Goal: Information Seeking & Learning: Understand process/instructions

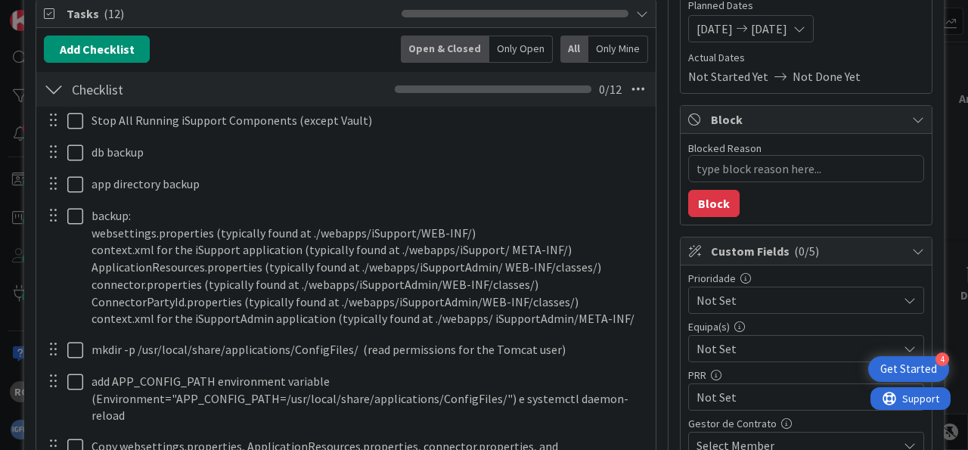
scroll to position [281, 0]
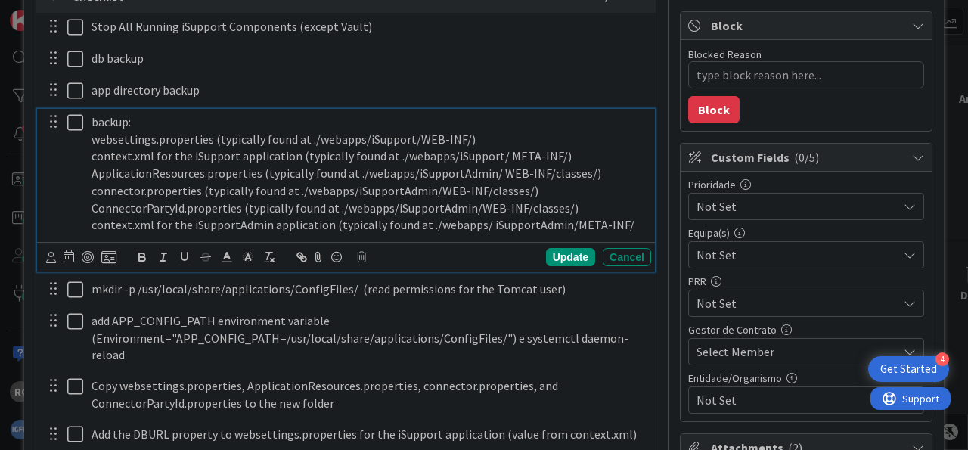
click at [88, 122] on div "backup: websettings.properties (typically found at ./webapps/iSupport/WEB-INF/)…" at bounding box center [367, 173] width 565 height 129
click at [563, 252] on div "Update" at bounding box center [570, 257] width 49 height 18
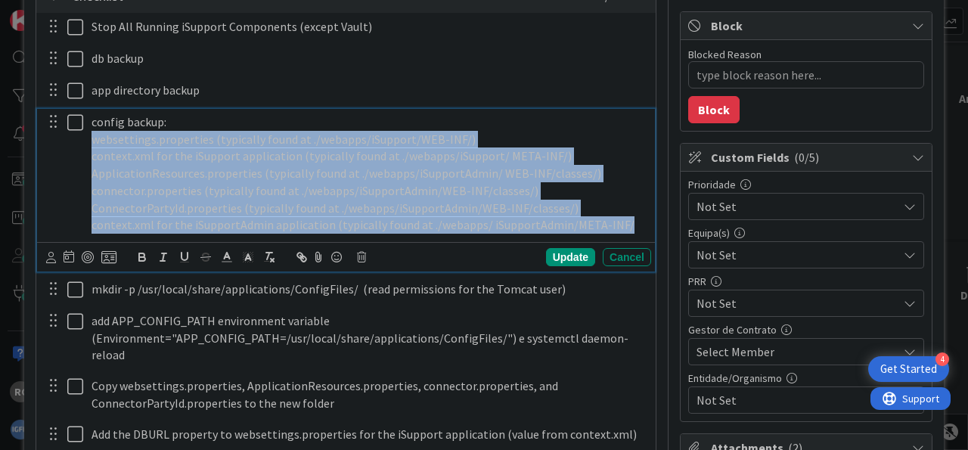
drag, startPoint x: 624, startPoint y: 224, endPoint x: 89, endPoint y: 135, distance: 541.8
click at [89, 135] on div "config backup: websettings.properties (typically found at ./webapps/iSupport/WE…" at bounding box center [367, 173] width 565 height 129
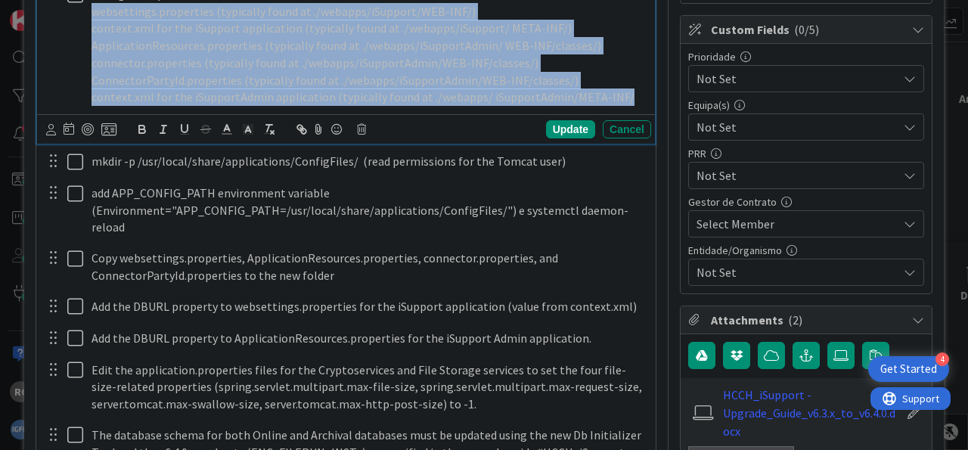
scroll to position [469, 0]
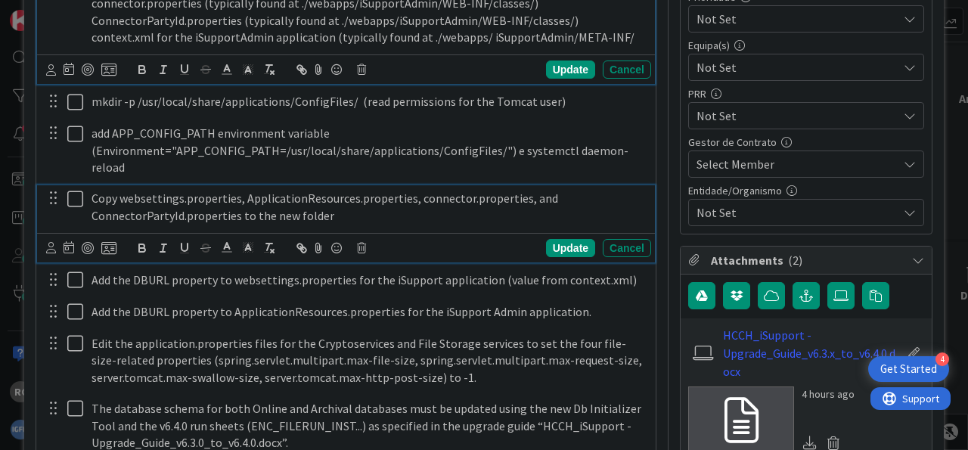
click at [370, 197] on p "Copy websettings.properties, ApplicationResources.properties, connector.propert…" at bounding box center [367, 207] width 553 height 34
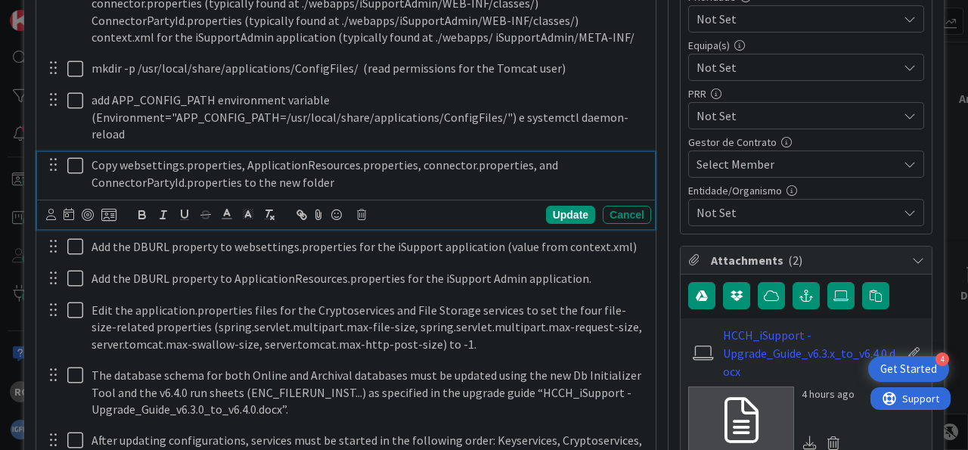
click at [390, 161] on p "Copy websettings.properties, ApplicationResources.properties, connector.propert…" at bounding box center [367, 173] width 553 height 34
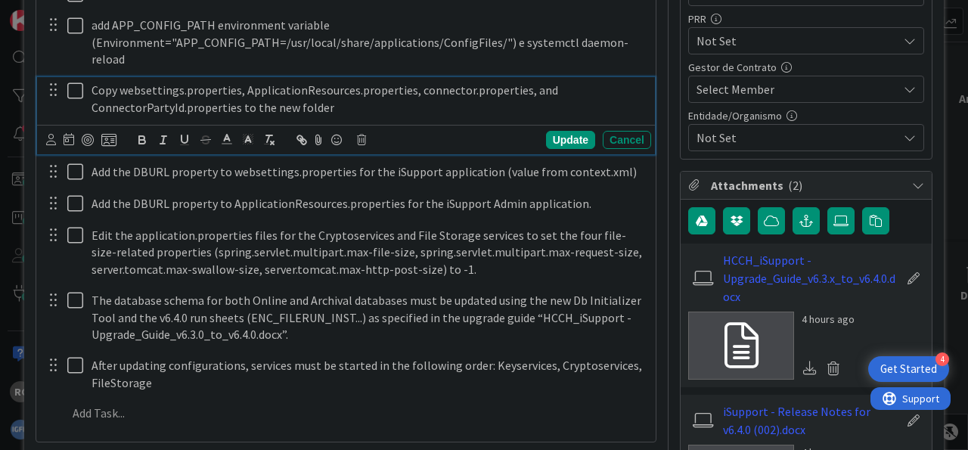
scroll to position [562, 0]
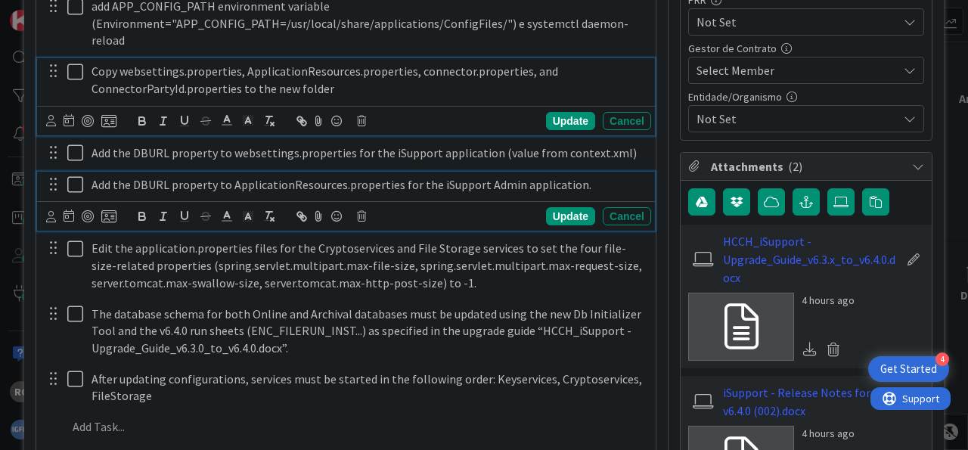
click at [583, 176] on p "Add the DBURL property to ApplicationResources.properties for the iSupport Admi…" at bounding box center [367, 184] width 553 height 17
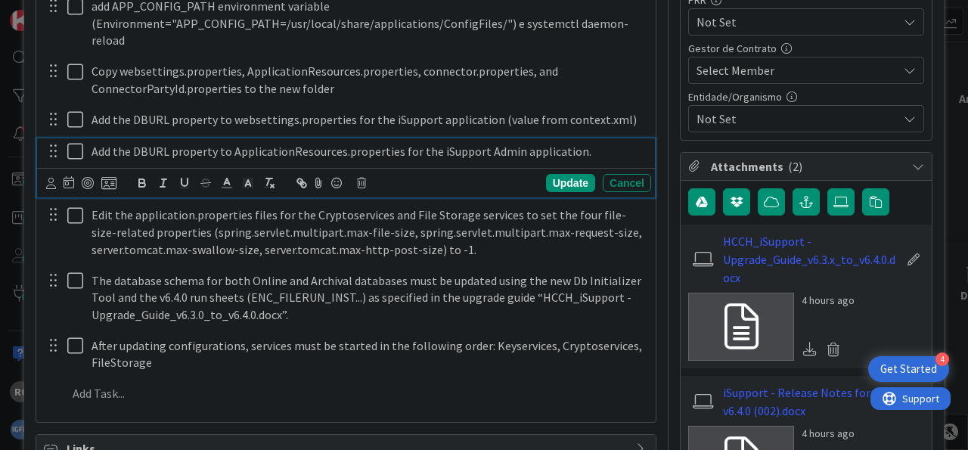
click at [581, 143] on p "Add the DBURL property to ApplicationResources.properties for the iSupport Admi…" at bounding box center [367, 151] width 553 height 17
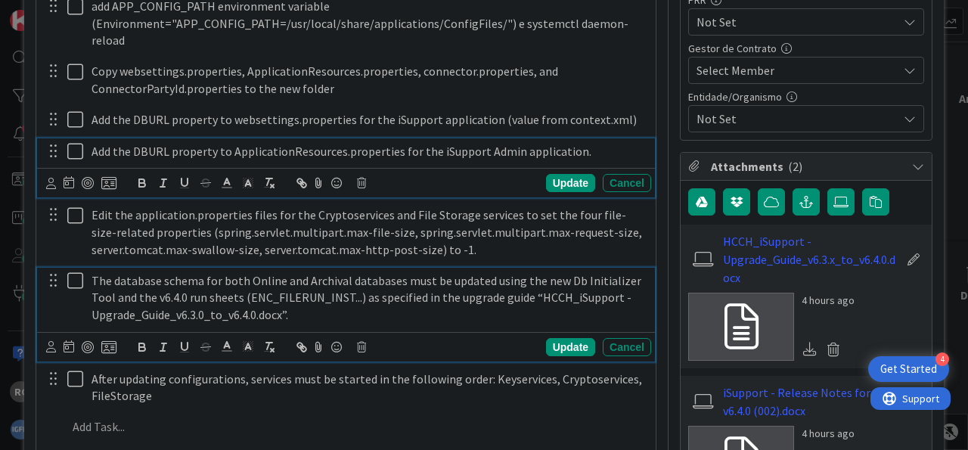
click at [341, 296] on p "The database schema for both Online and Archival databases must be updated usin…" at bounding box center [367, 297] width 553 height 51
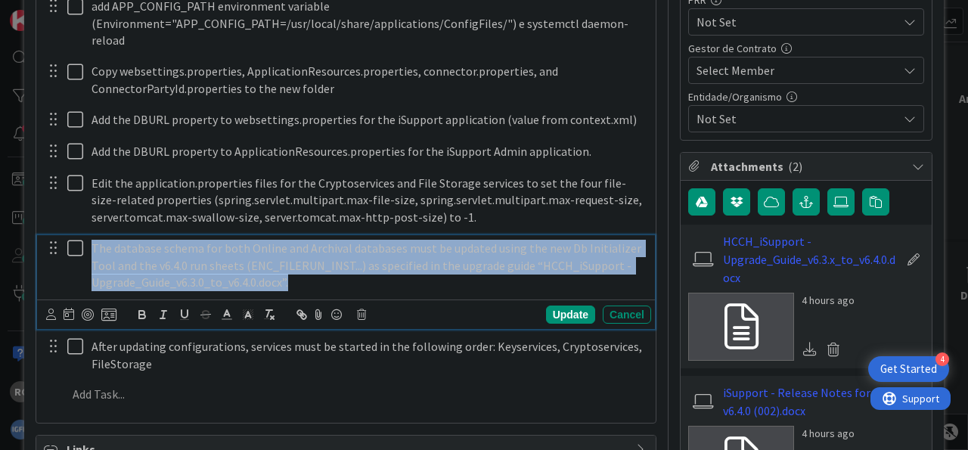
drag, startPoint x: 268, startPoint y: 260, endPoint x: 87, endPoint y: 227, distance: 184.4
click at [87, 235] on div "The database schema for both Online and Archival databases must be updated usin…" at bounding box center [367, 265] width 565 height 60
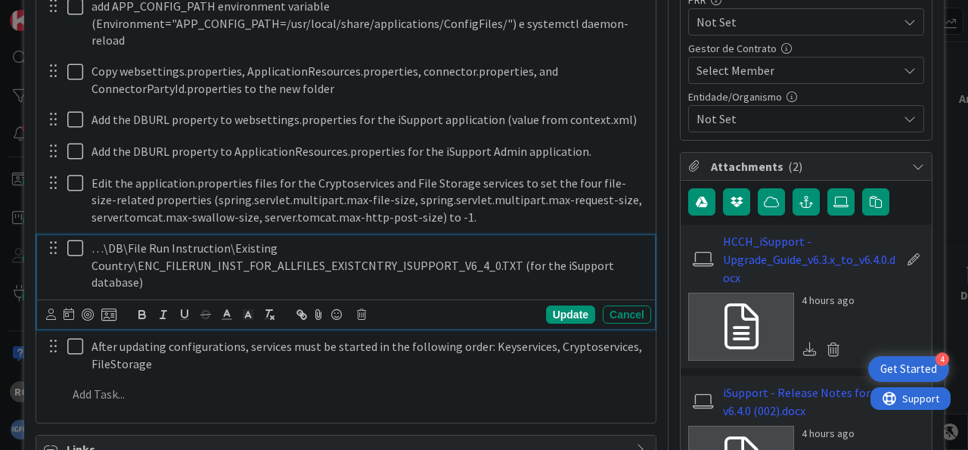
click at [546, 305] on div "Update" at bounding box center [570, 314] width 49 height 18
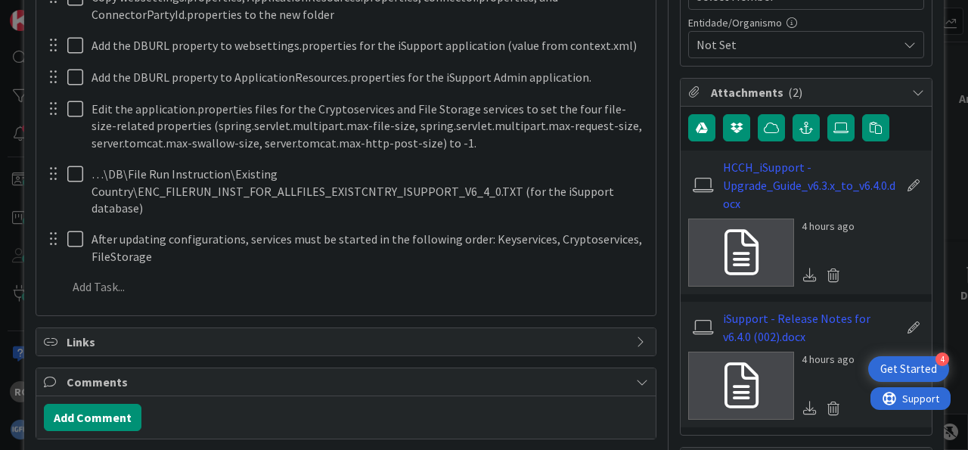
scroll to position [656, 0]
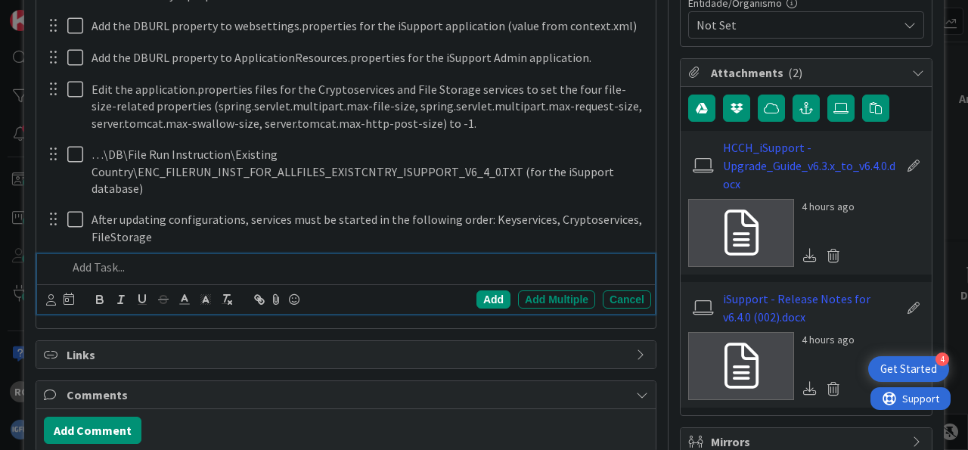
click at [126, 259] on p at bounding box center [355, 267] width 577 height 17
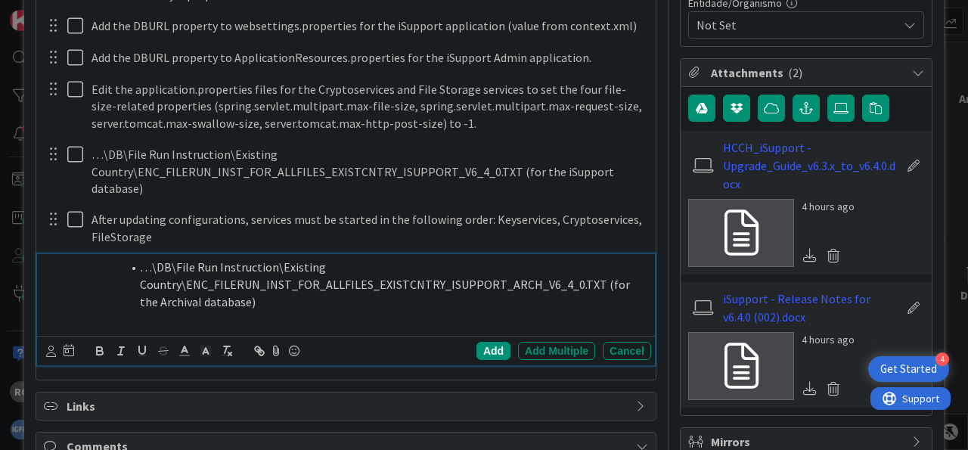
drag, startPoint x: 136, startPoint y: 245, endPoint x: 19, endPoint y: 242, distance: 117.2
click at [61, 254] on div "…\DB\File Run Instruction\Existing Country\ENC_FILERUN_INST_FOR_ALLFILES_EXISTC…" at bounding box center [356, 293] width 590 height 78
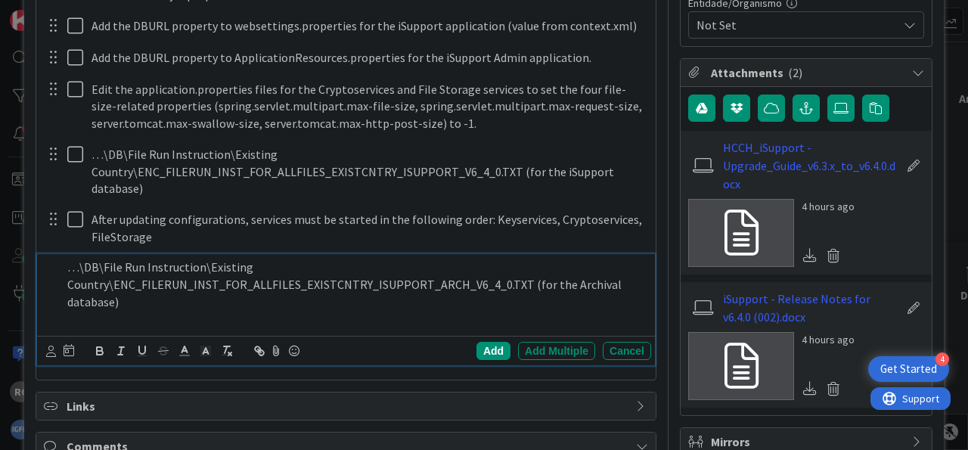
click at [483, 342] on div "Add" at bounding box center [493, 351] width 34 height 18
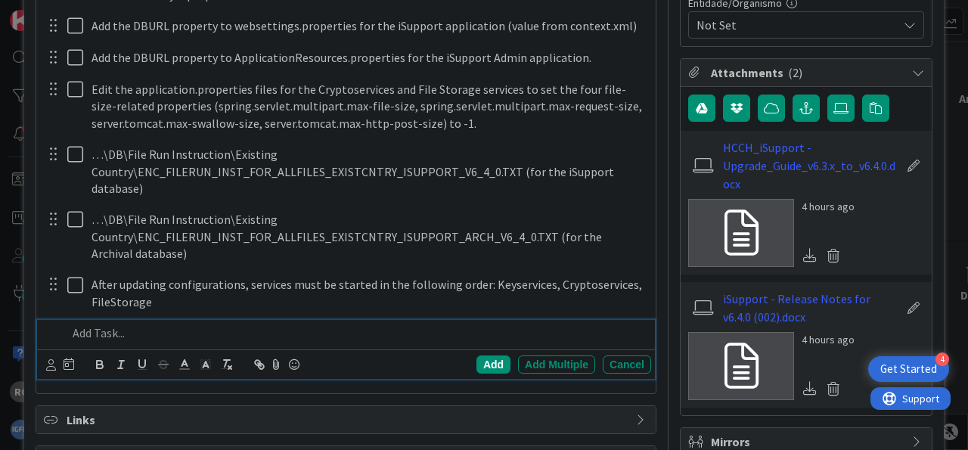
click at [171, 324] on p at bounding box center [355, 332] width 577 height 17
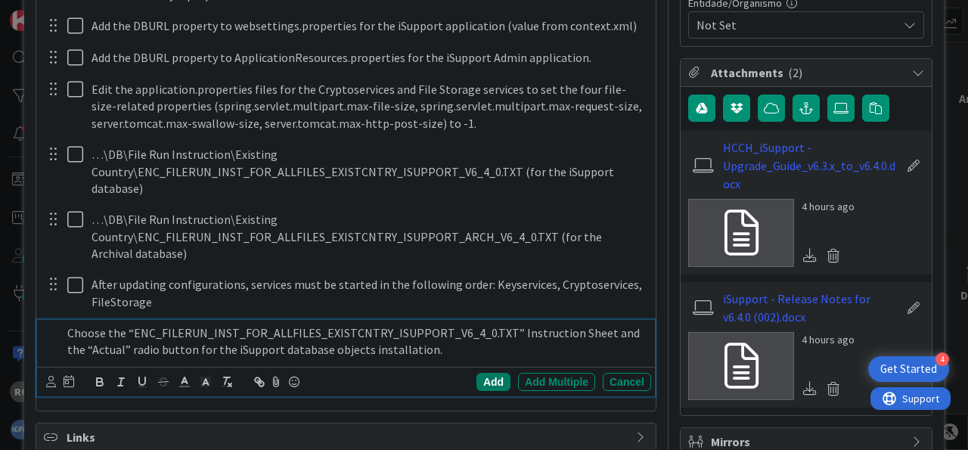
drag, startPoint x: 485, startPoint y: 362, endPoint x: 446, endPoint y: 351, distance: 40.0
click at [485, 373] on div "Add" at bounding box center [493, 382] width 34 height 18
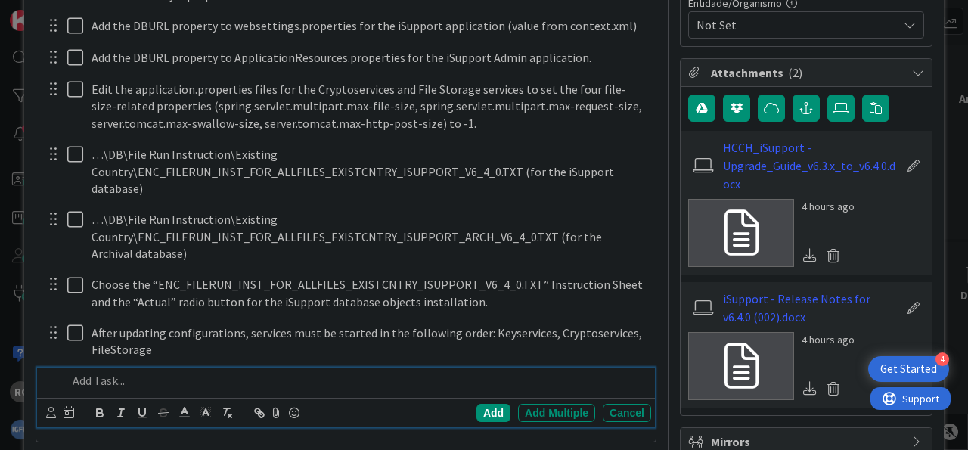
click at [268, 372] on p at bounding box center [355, 380] width 577 height 17
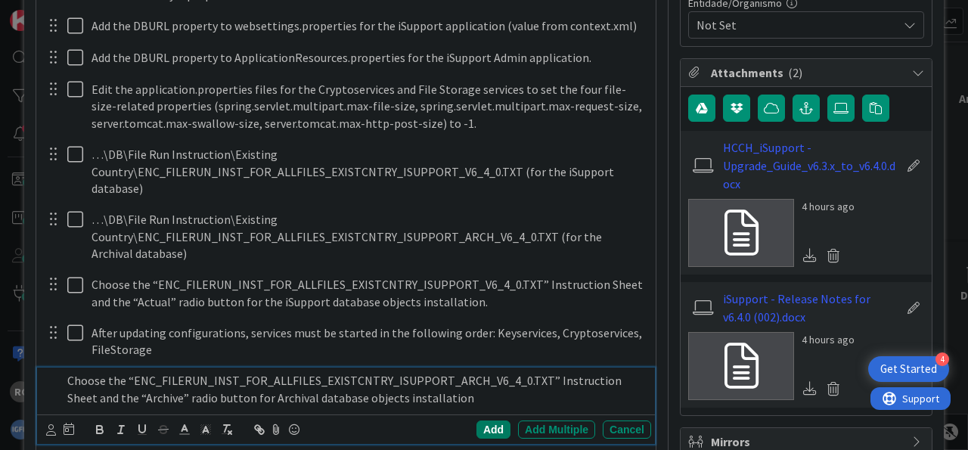
click at [483, 420] on div "Add" at bounding box center [493, 429] width 34 height 18
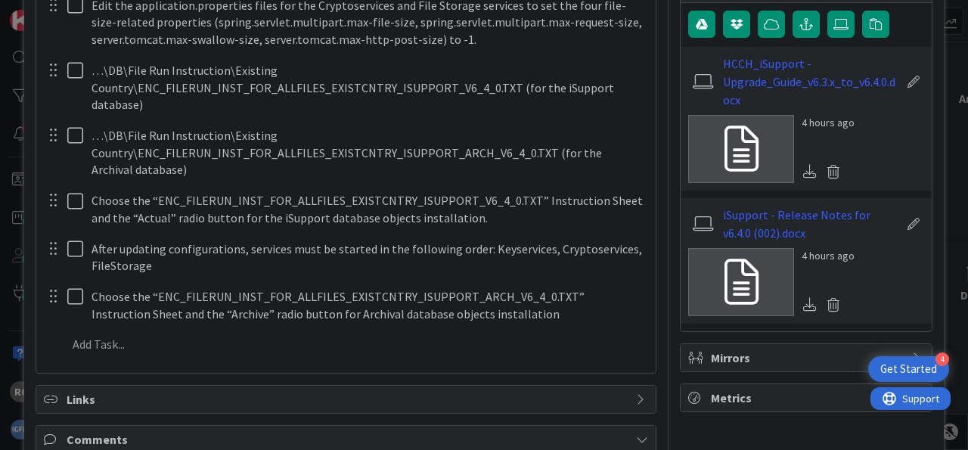
scroll to position [743, 0]
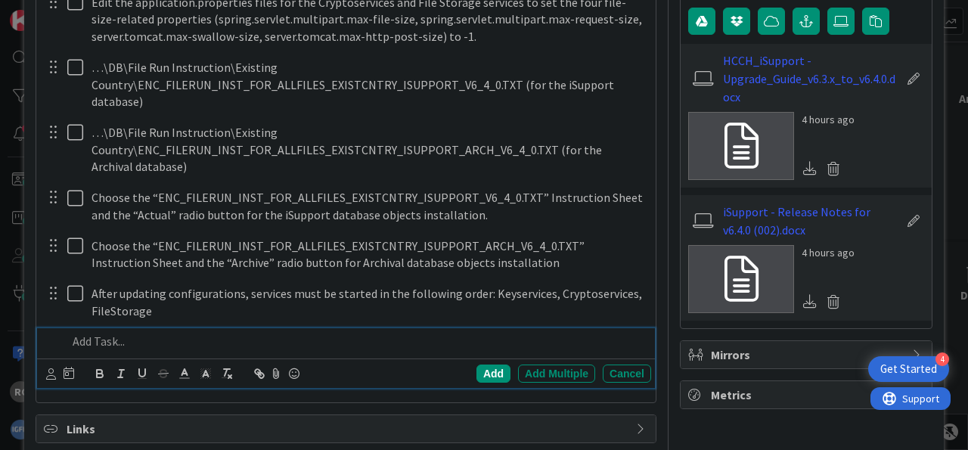
click at [116, 333] on p at bounding box center [355, 341] width 577 height 17
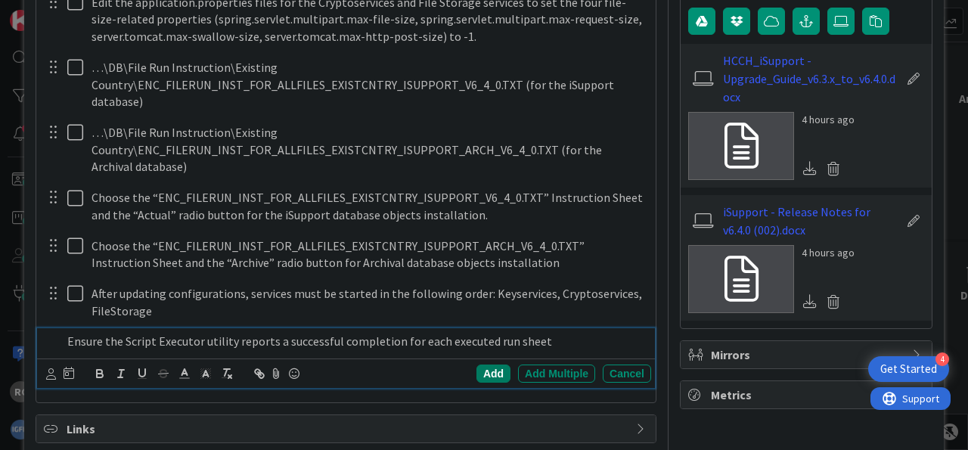
click at [476, 364] on div "Add" at bounding box center [493, 373] width 34 height 18
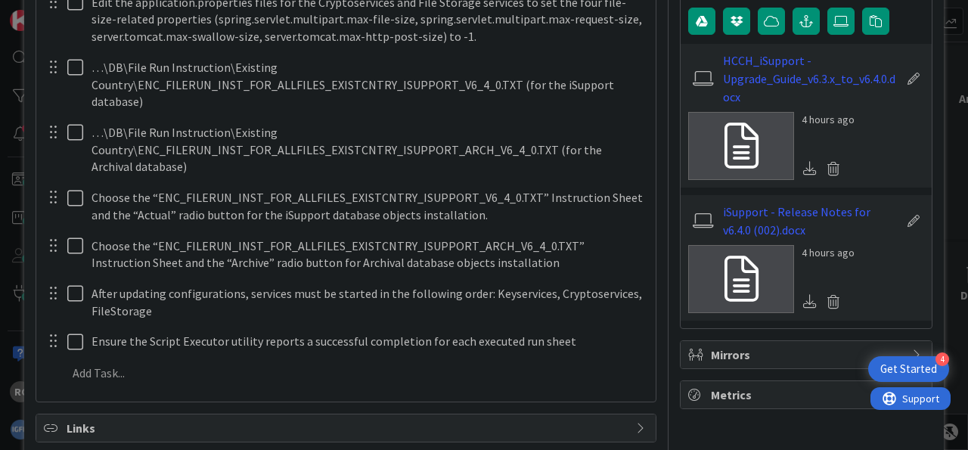
type textarea "x"
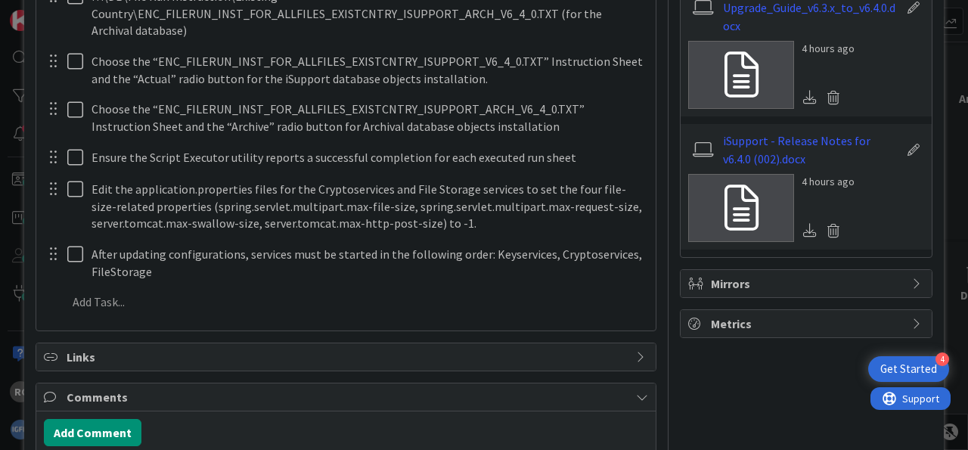
scroll to position [815, 0]
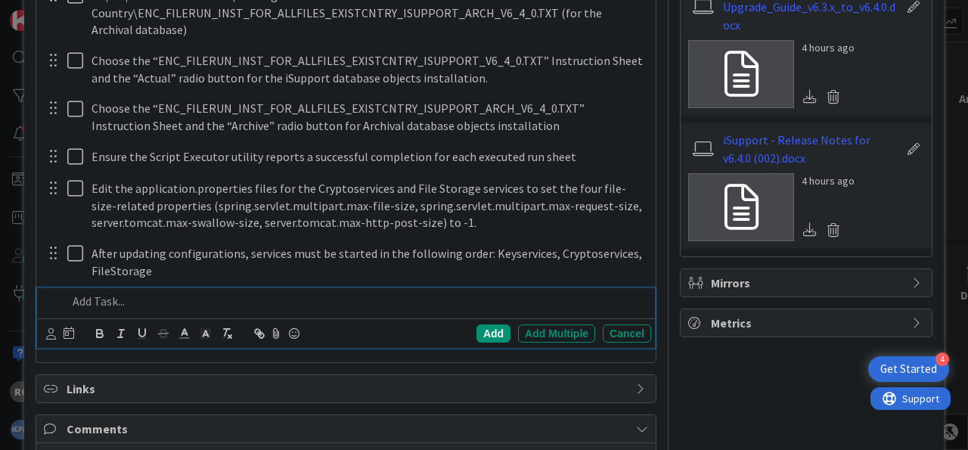
drag, startPoint x: 89, startPoint y: 282, endPoint x: 98, endPoint y: 283, distance: 9.1
click at [90, 293] on p at bounding box center [355, 301] width 577 height 17
paste div
click at [218, 293] on p "Keyservices:" at bounding box center [355, 301] width 577 height 17
click at [171, 293] on p "Keyservices:" at bounding box center [355, 301] width 577 height 17
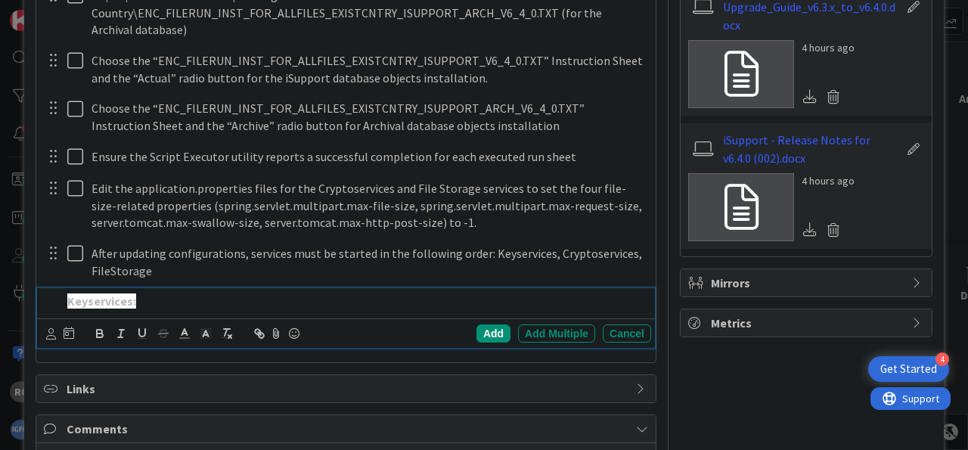
click at [138, 293] on p "Keyservices:" at bounding box center [355, 301] width 577 height 17
click at [165, 293] on p "Keyservices:" at bounding box center [355, 301] width 577 height 17
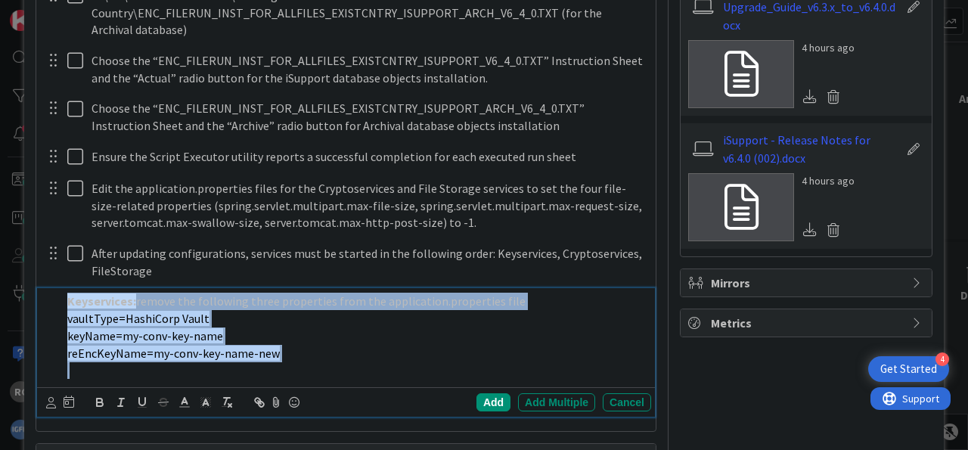
drag, startPoint x: 162, startPoint y: 317, endPoint x: 10, endPoint y: 264, distance: 161.1
click at [61, 288] on div "Keyservices: remove the following three properties from the application.propert…" at bounding box center [356, 335] width 590 height 95
click at [231, 395] on icon "button" at bounding box center [227, 402] width 14 height 14
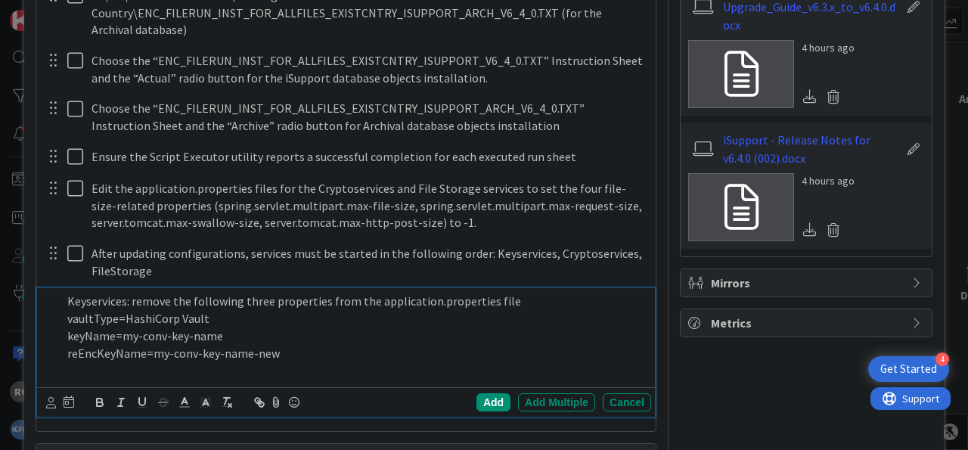
click at [497, 393] on div "Add" at bounding box center [493, 402] width 34 height 18
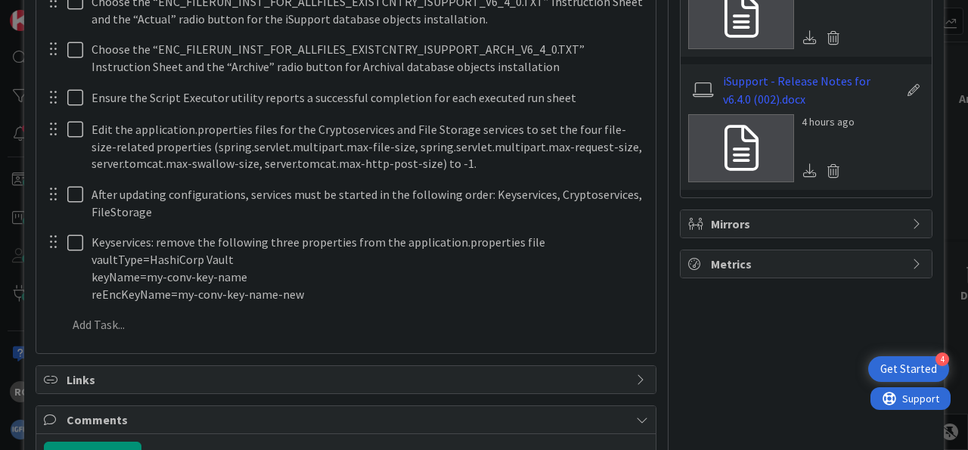
scroll to position [909, 0]
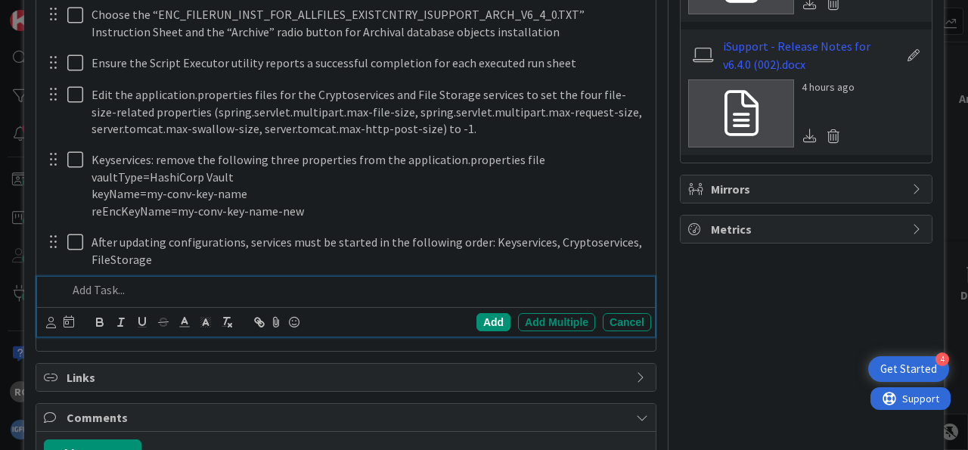
click at [111, 281] on p at bounding box center [355, 289] width 577 height 17
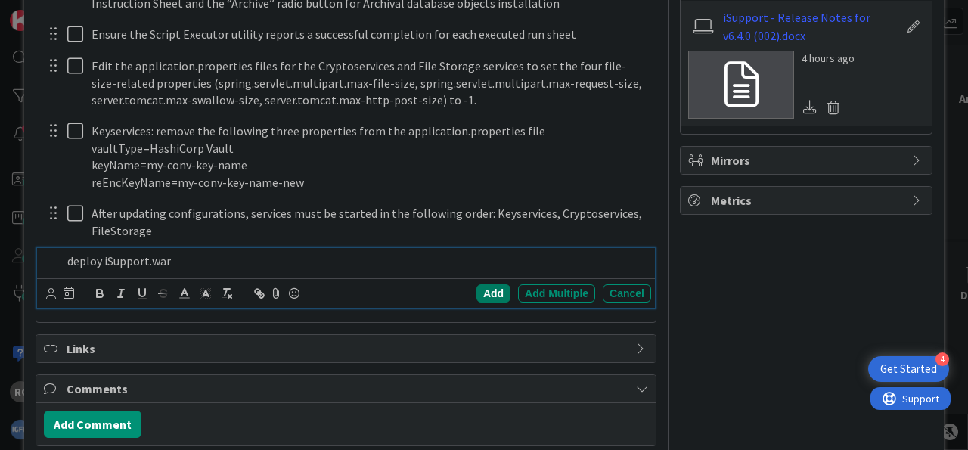
click at [479, 284] on div "Add" at bounding box center [493, 293] width 34 height 18
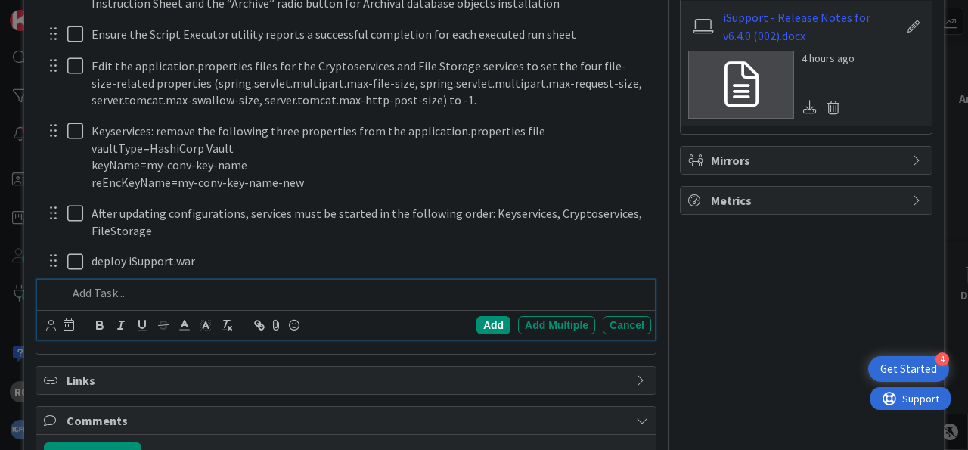
click at [174, 284] on p at bounding box center [355, 292] width 577 height 17
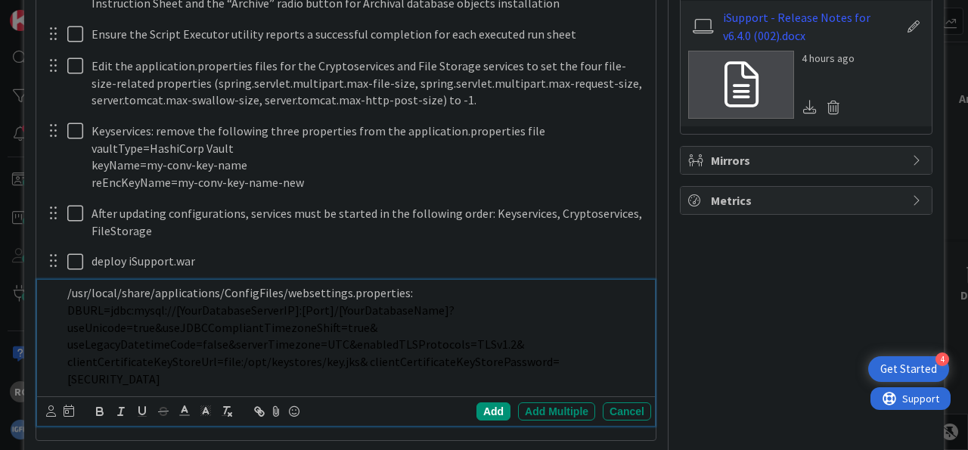
click at [379, 314] on p "DBURL=jdbc:mysql://[YourDatabaseServerIP]:[Port]/[YourDatabaseName]? useUnicode…" at bounding box center [355, 345] width 577 height 86
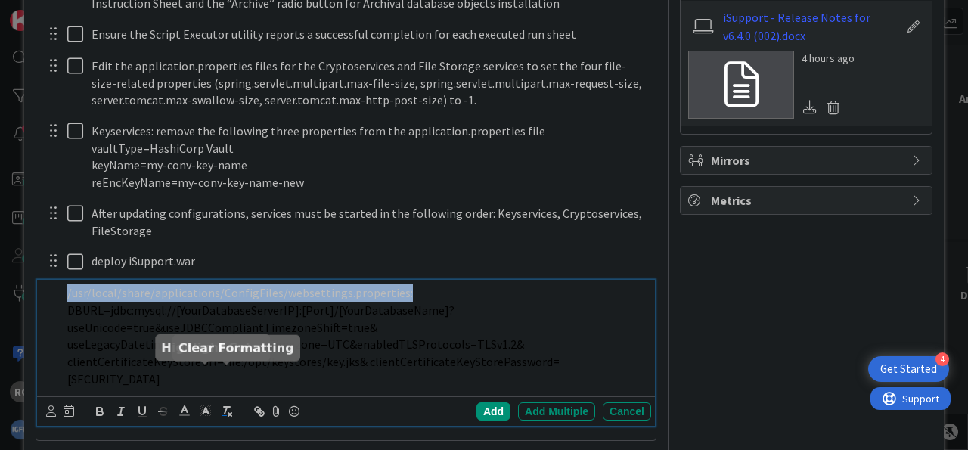
click at [231, 404] on icon "button" at bounding box center [227, 411] width 14 height 14
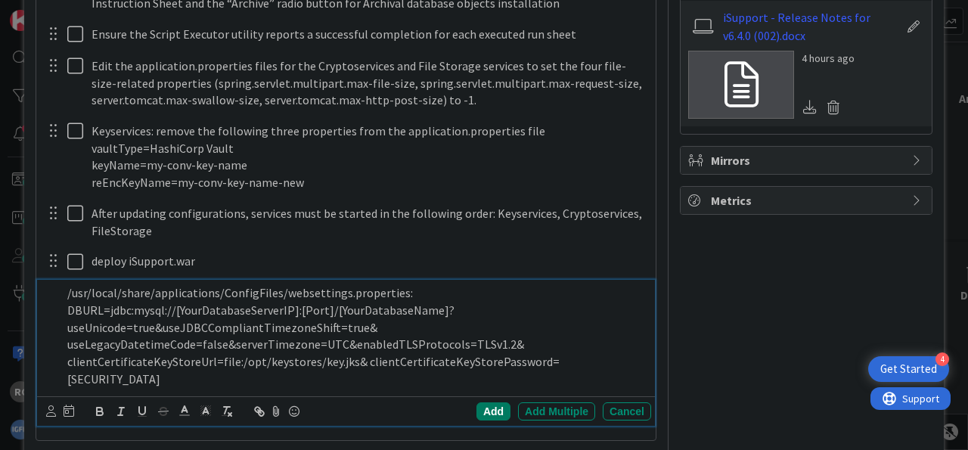
click at [476, 402] on div "Add" at bounding box center [493, 411] width 34 height 18
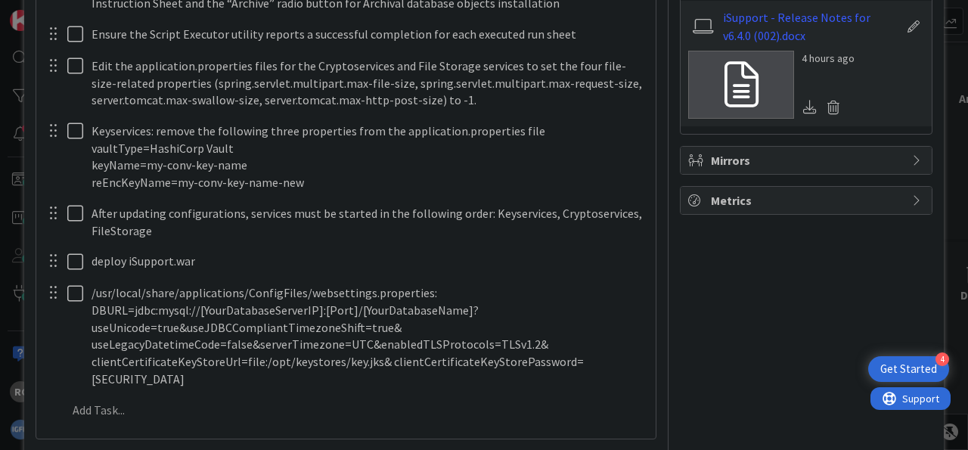
scroll to position [1031, 0]
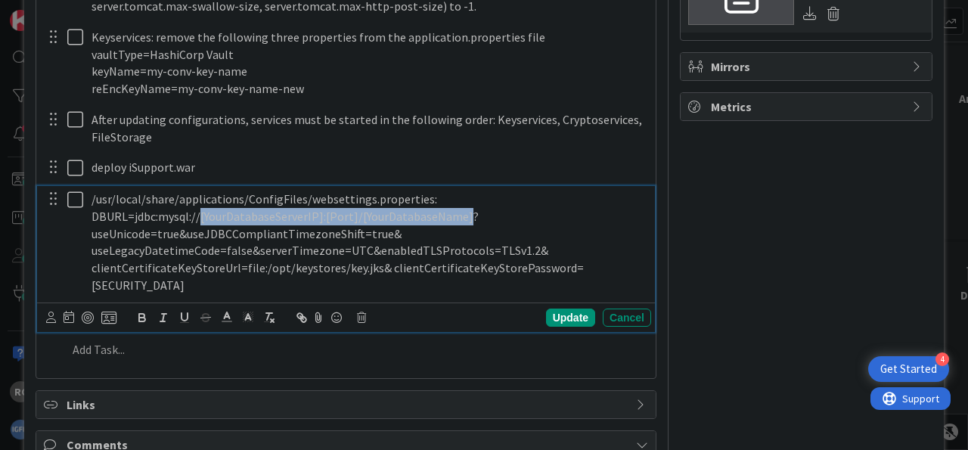
drag, startPoint x: 462, startPoint y: 196, endPoint x: 199, endPoint y: 200, distance: 263.1
click at [199, 208] on p "DBURL=jdbc:mysql://[YourDatabaseServerIP]:[Port]/[YourDatabaseName]? useUnicode…" at bounding box center [367, 251] width 553 height 86
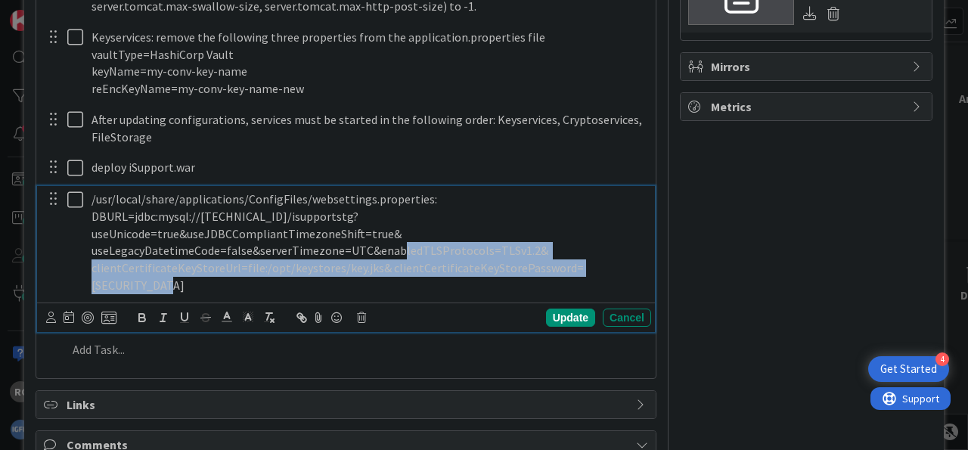
drag, startPoint x: 617, startPoint y: 249, endPoint x: 361, endPoint y: 234, distance: 256.6
click at [361, 234] on p "DBURL=jdbc:mysql://[TECHNICAL_ID]/isupportstg? useUnicode=true&useJDBCCompliant…" at bounding box center [367, 251] width 553 height 86
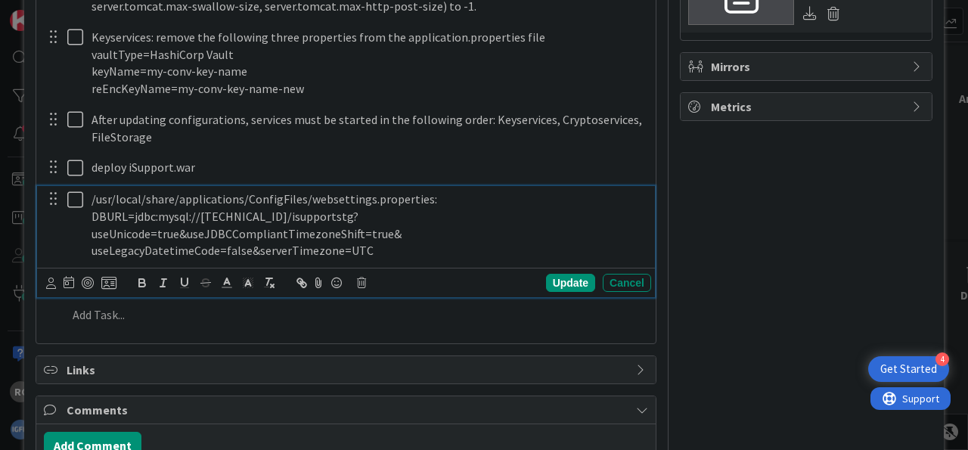
click at [560, 274] on div "Update" at bounding box center [570, 283] width 49 height 18
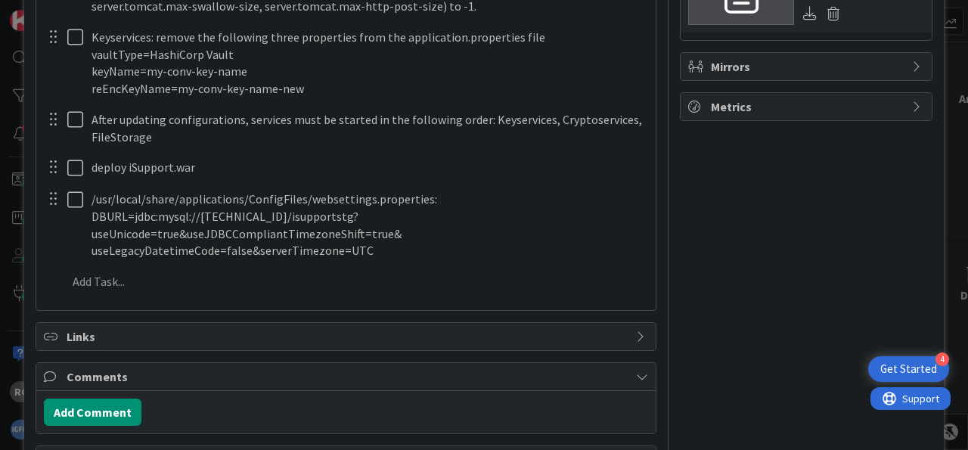
type textarea "x"
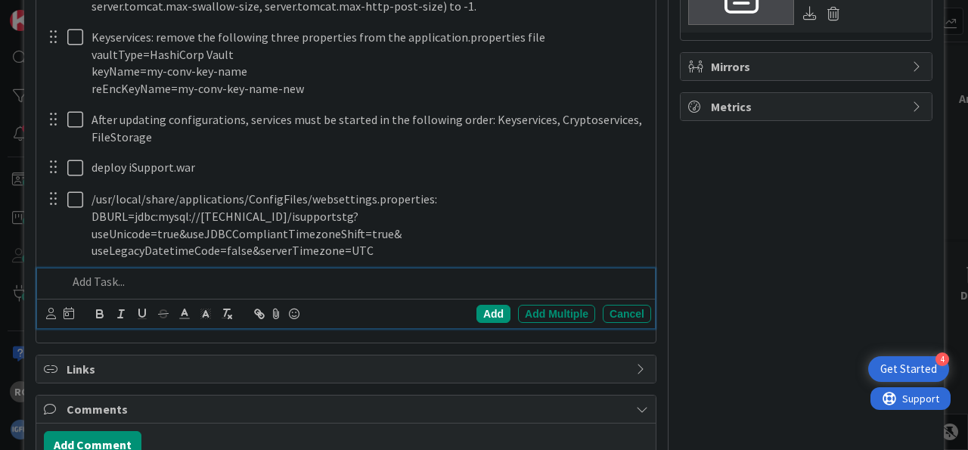
click at [164, 273] on p at bounding box center [355, 281] width 577 height 17
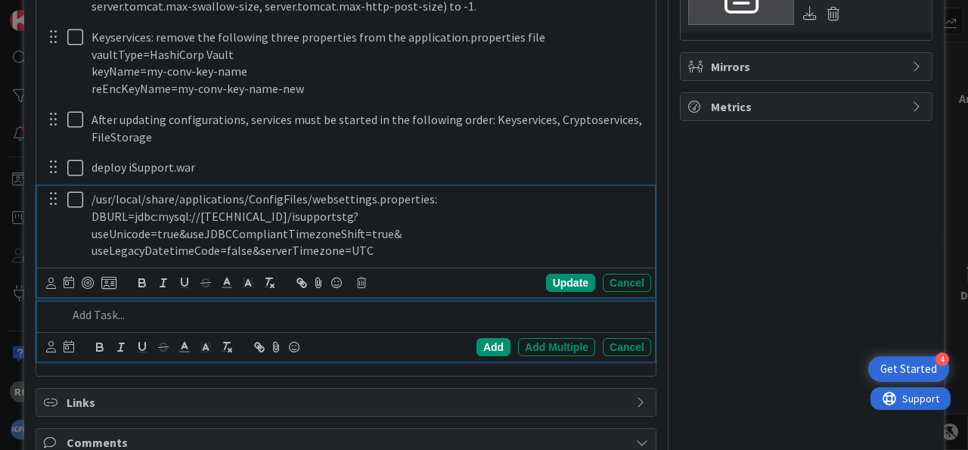
click at [385, 234] on p "DBURL=jdbc:mysql://[TECHNICAL_ID]/isupportstg? useUnicode=true&useJDBCCompliant…" at bounding box center [367, 233] width 553 height 51
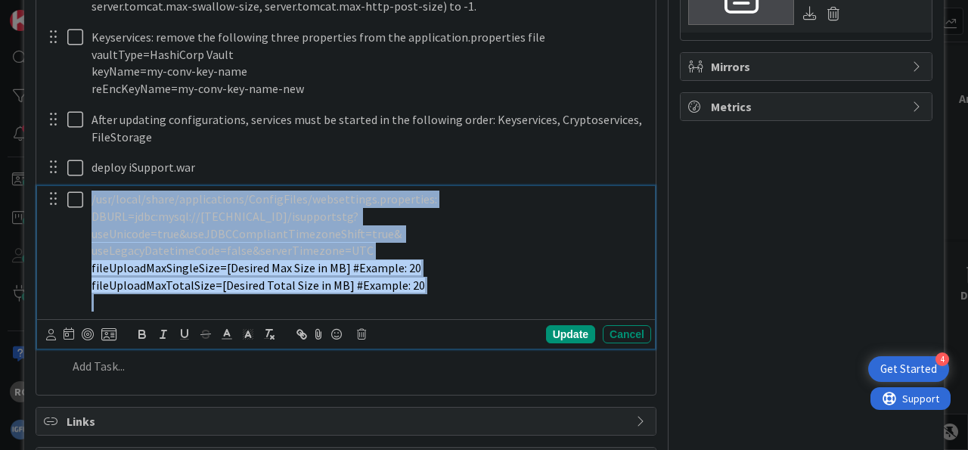
drag, startPoint x: 423, startPoint y: 283, endPoint x: 63, endPoint y: 187, distance: 371.8
click at [85, 187] on div "/usr/local/share/applications/ConfigFiles/websettings.properties: DBURL=jdbc:my…" at bounding box center [367, 250] width 565 height 129
click at [273, 336] on line "button" at bounding box center [272, 337] width 3 height 3
click at [416, 259] on p "fileUploadMaxSingleSize=[Desired Max Size in MB] #Example: 20" at bounding box center [367, 267] width 553 height 17
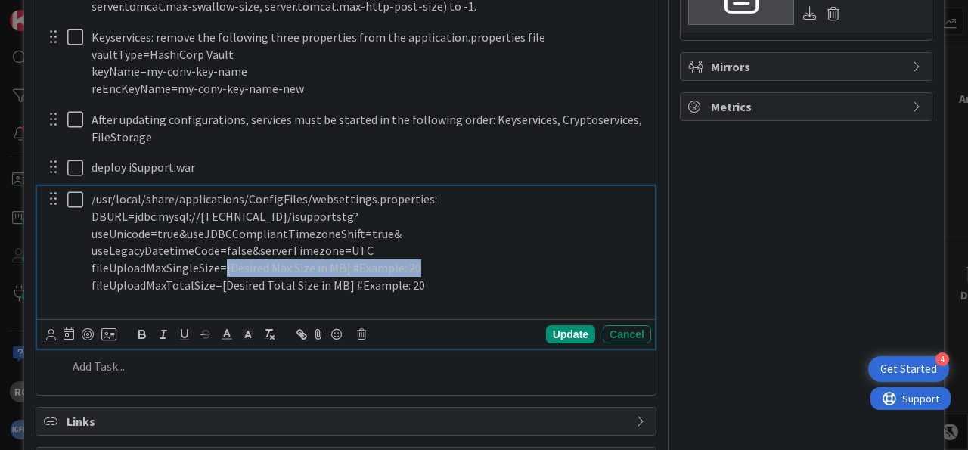
drag, startPoint x: 424, startPoint y: 248, endPoint x: 222, endPoint y: 247, distance: 201.8
click at [222, 259] on p "fileUploadMaxSingleSize=[Desired Max Size in MB] #Example: 20" at bounding box center [367, 267] width 553 height 17
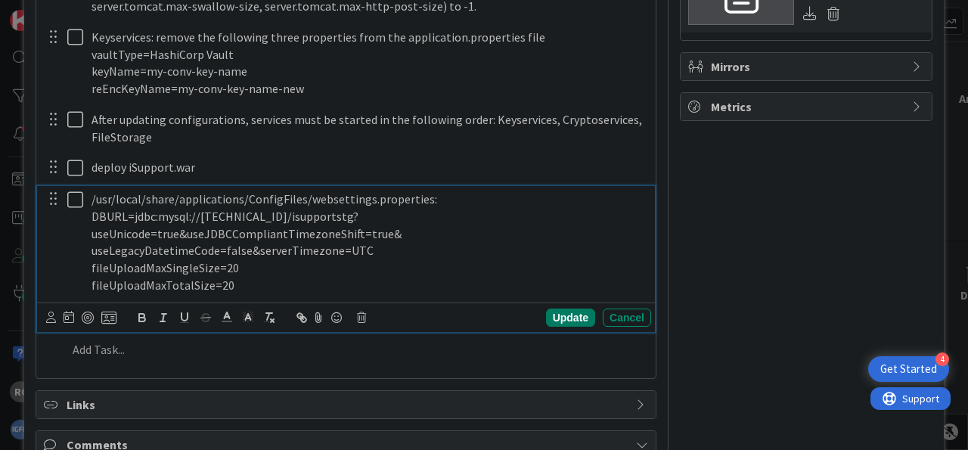
click at [565, 308] on div "Update" at bounding box center [570, 317] width 49 height 18
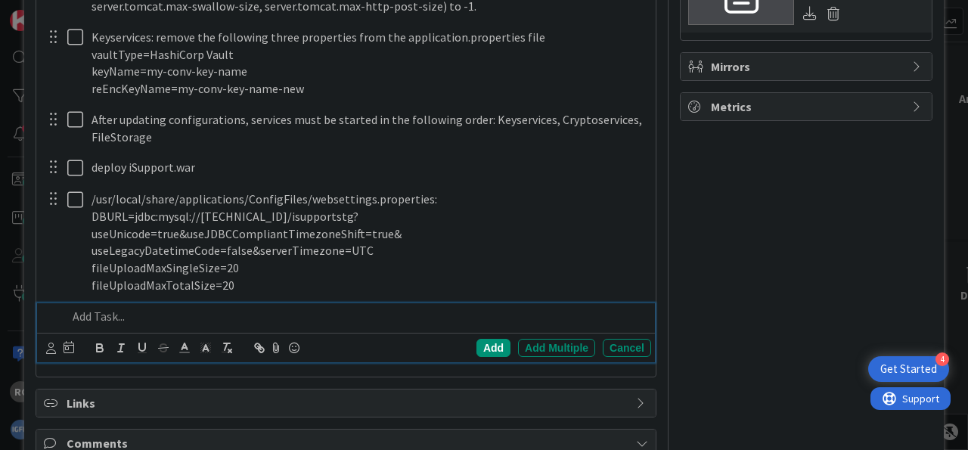
click at [175, 308] on p at bounding box center [355, 316] width 577 height 17
click at [489, 339] on div "Add" at bounding box center [493, 348] width 34 height 18
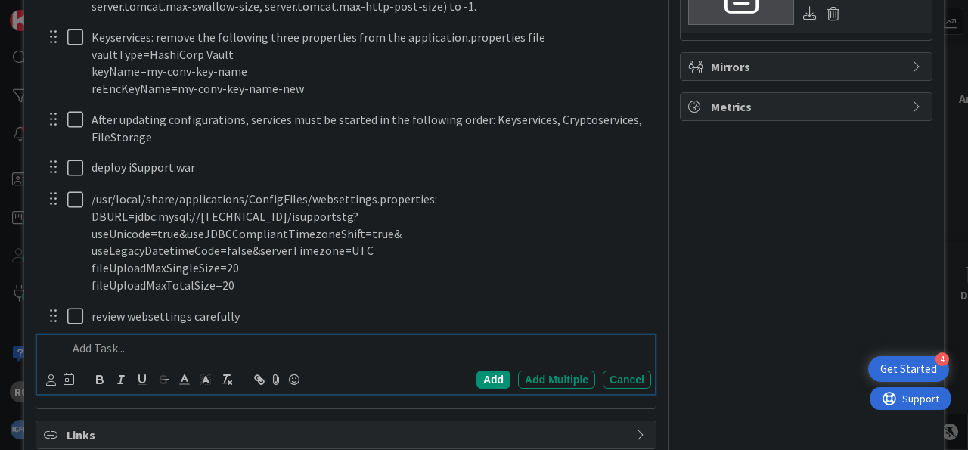
click at [212, 339] on p at bounding box center [355, 347] width 577 height 17
click at [494, 370] on div "Add" at bounding box center [493, 379] width 34 height 18
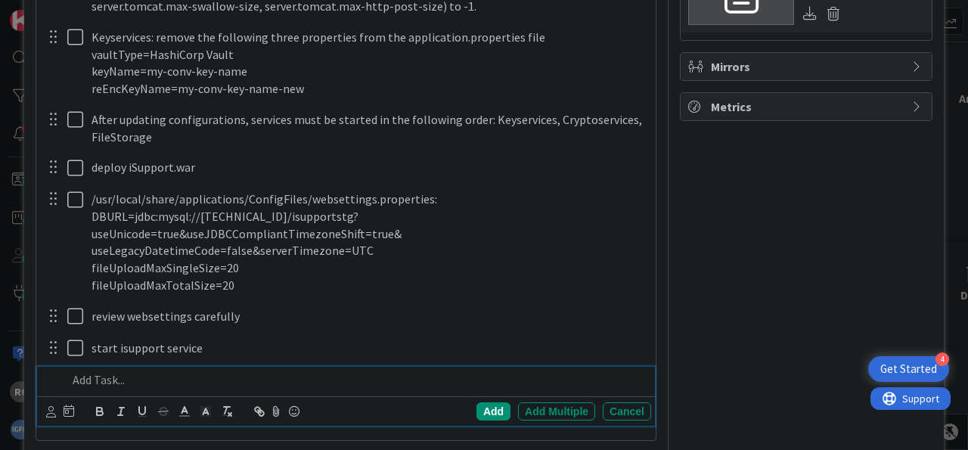
click at [208, 371] on p at bounding box center [355, 379] width 577 height 17
drag, startPoint x: 488, startPoint y: 387, endPoint x: 433, endPoint y: 382, distance: 54.7
click at [486, 402] on div "Add" at bounding box center [493, 411] width 34 height 18
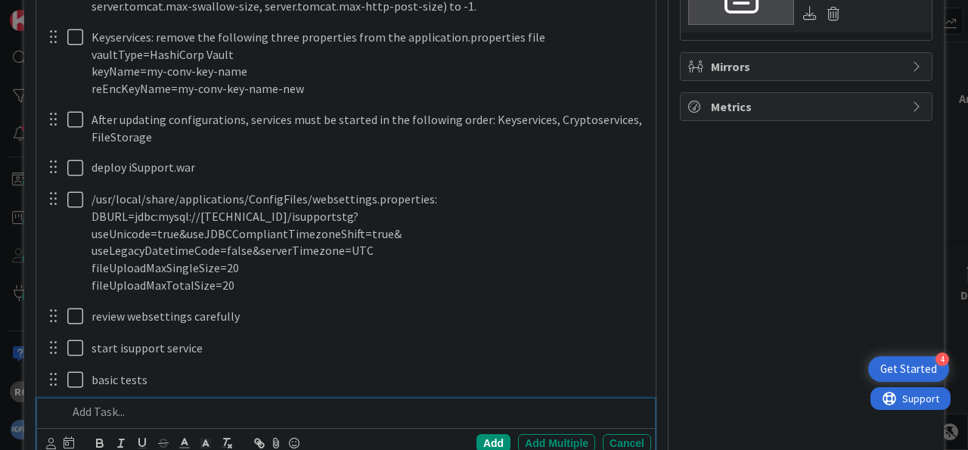
click at [204, 403] on p at bounding box center [355, 411] width 577 height 17
click at [478, 434] on div "Add" at bounding box center [493, 443] width 34 height 18
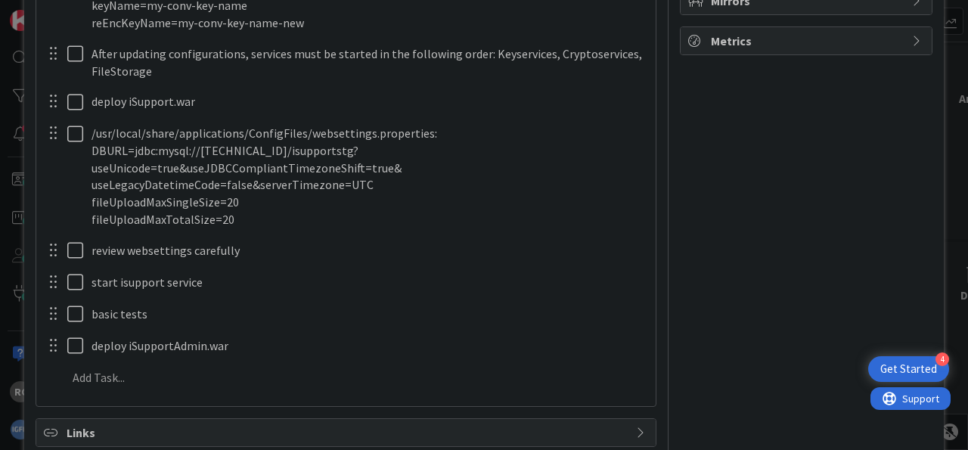
scroll to position [1125, 0]
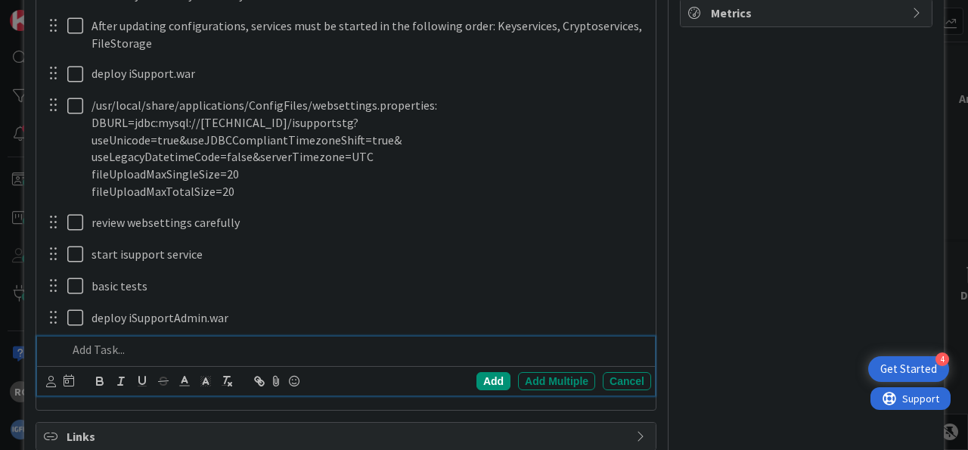
click at [135, 341] on p at bounding box center [355, 349] width 577 height 17
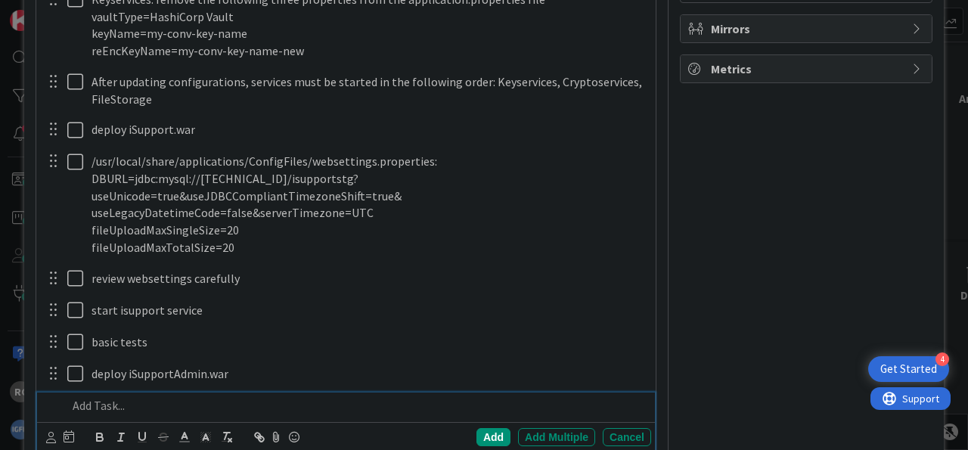
scroll to position [1218, 0]
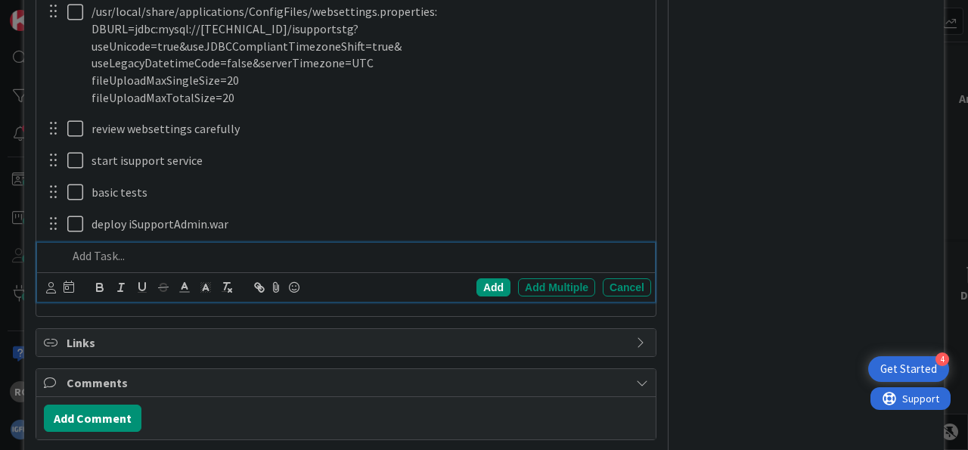
click at [150, 247] on p at bounding box center [355, 255] width 577 height 17
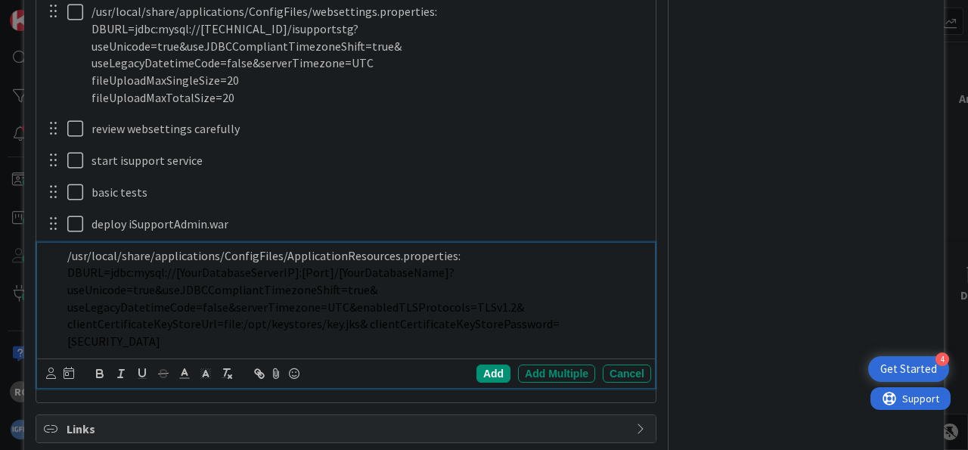
click at [218, 289] on span "DBURL=jdbc:mysql://[YourDatabaseServerIP]:[Port]/[YourDatabaseName]? useUnicode…" at bounding box center [313, 307] width 492 height 84
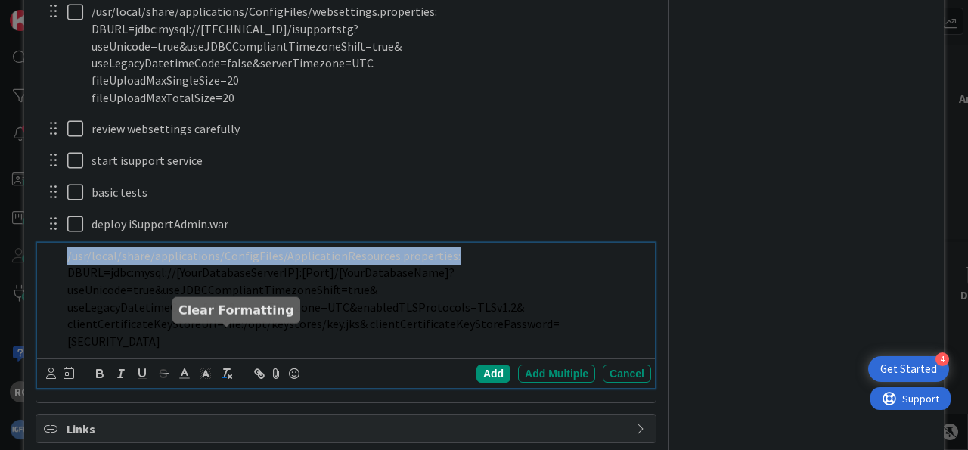
click at [225, 369] on line "button" at bounding box center [225, 372] width 2 height 7
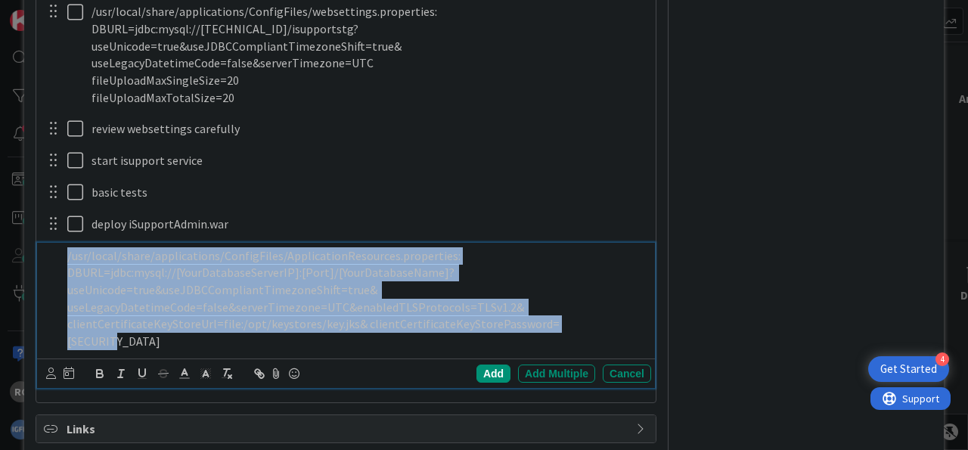
click at [594, 301] on p "DBURL=jdbc:mysql://[YourDatabaseServerIP]:[Port]/[YourDatabaseName]? useUnicode…" at bounding box center [355, 307] width 577 height 86
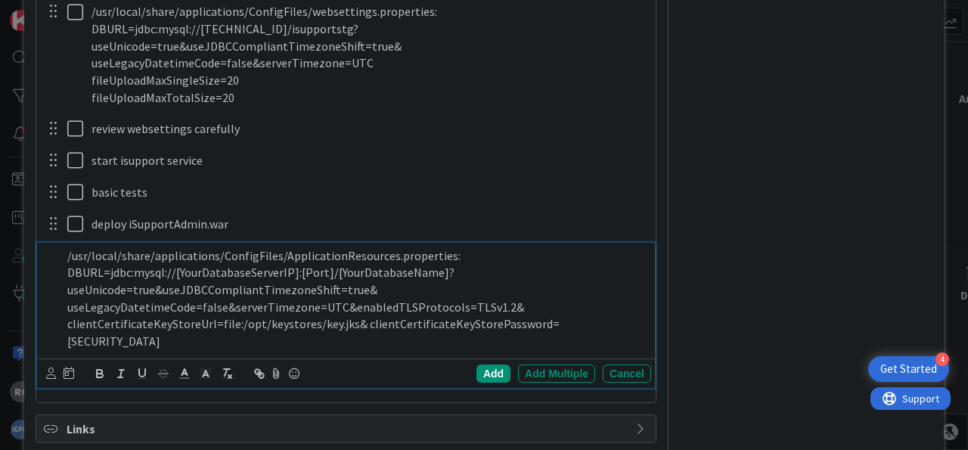
click at [156, 314] on p "DBURL=jdbc:mysql://[YourDatabaseServerIP]:[Port]/[YourDatabaseName]? useUnicode…" at bounding box center [355, 307] width 577 height 86
click at [480, 364] on div "Add" at bounding box center [493, 373] width 34 height 18
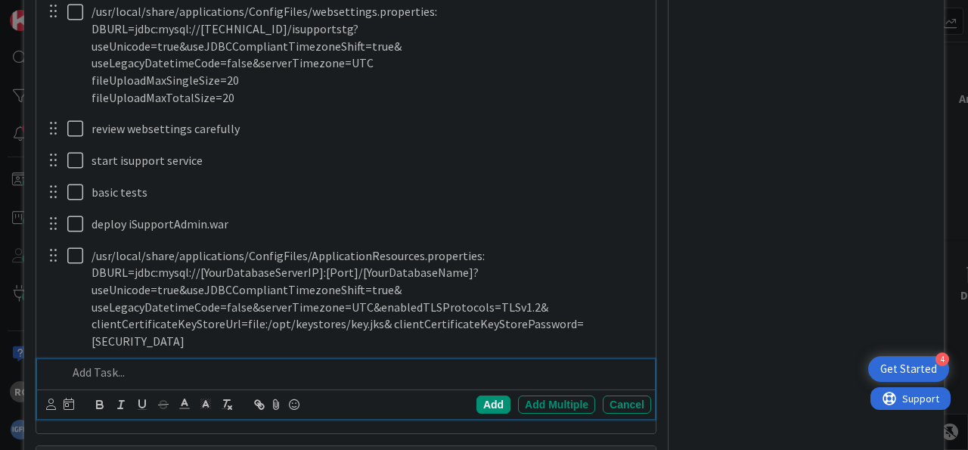
click at [182, 364] on p at bounding box center [355, 372] width 577 height 17
click at [489, 395] on div "Add" at bounding box center [493, 404] width 34 height 18
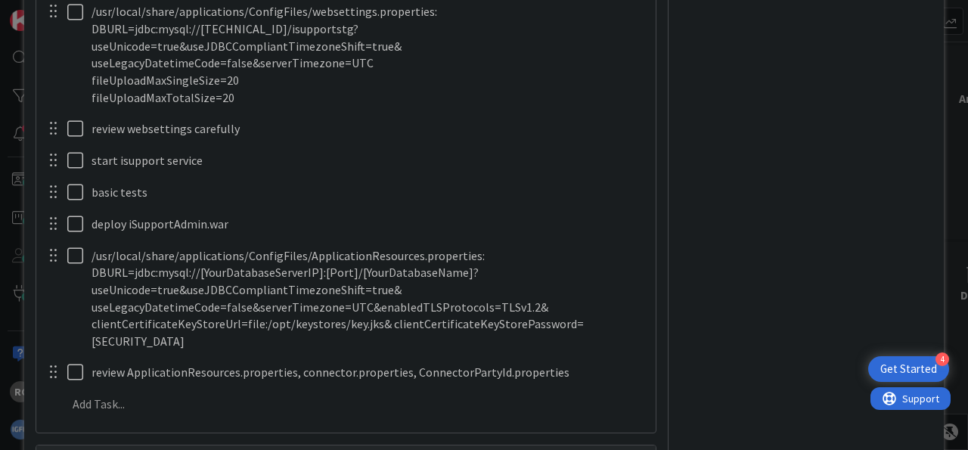
scroll to position [1125, 0]
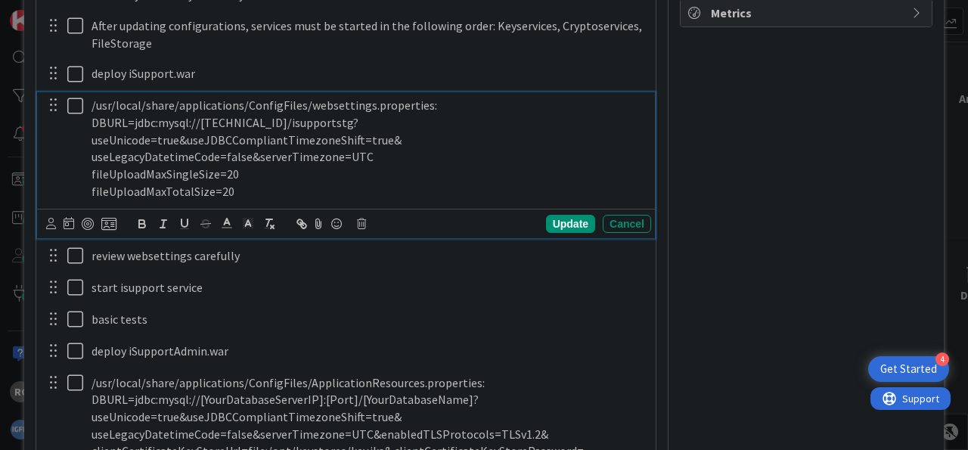
drag, startPoint x: 368, startPoint y: 139, endPoint x: 90, endPoint y: 109, distance: 279.8
click at [90, 109] on div "/usr/local/share/applications/ConfigFiles/websettings.properties: DBURL=jdbc:my…" at bounding box center [367, 148] width 565 height 112
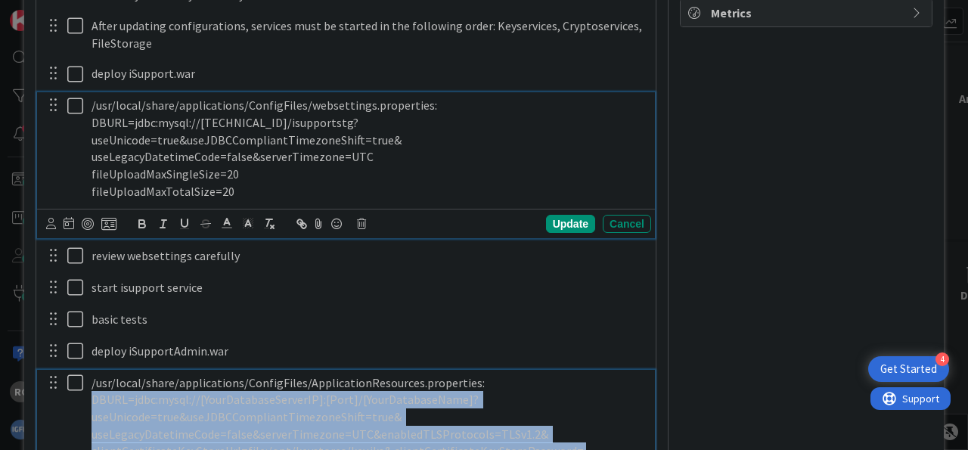
drag, startPoint x: 93, startPoint y: 380, endPoint x: 612, endPoint y: 429, distance: 520.8
click at [612, 429] on p "DBURL=jdbc:mysql://[YourDatabaseServerIP]:[Port]/[YourDatabaseName]? useUnicode…" at bounding box center [367, 434] width 553 height 86
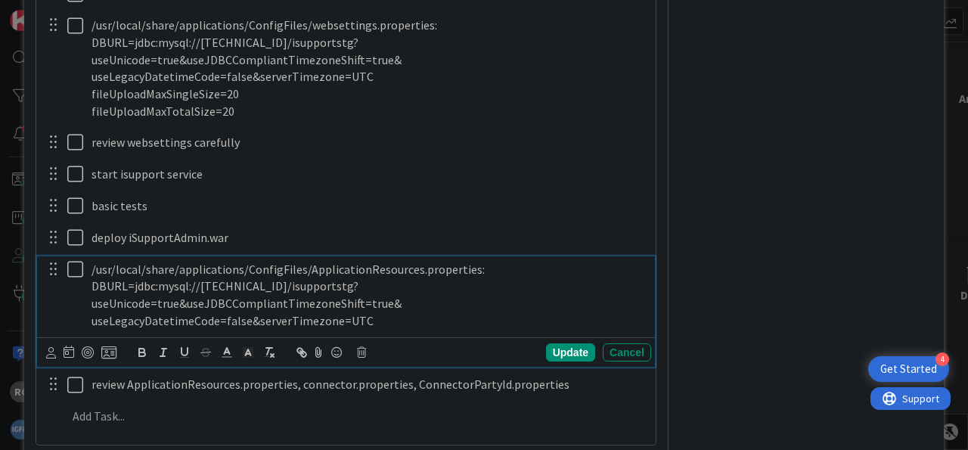
scroll to position [1218, 0]
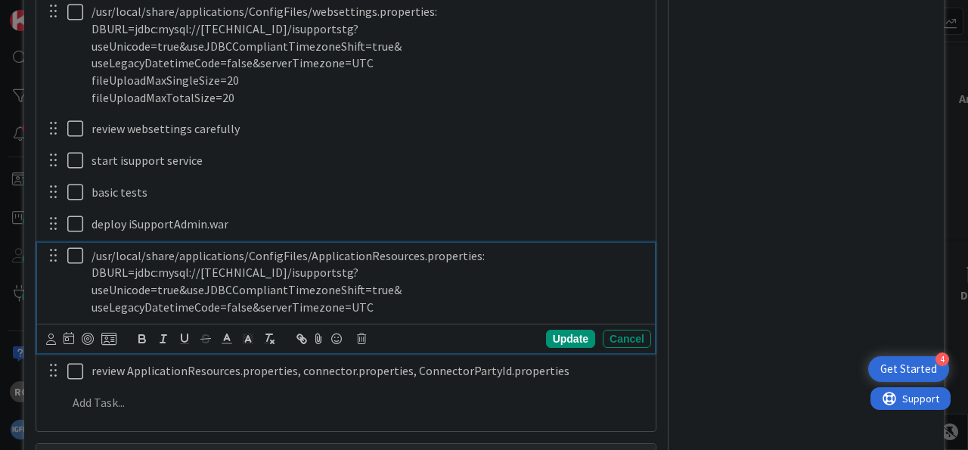
drag, startPoint x: 559, startPoint y: 320, endPoint x: 336, endPoint y: 358, distance: 225.4
click at [556, 330] on div "Update" at bounding box center [570, 339] width 49 height 18
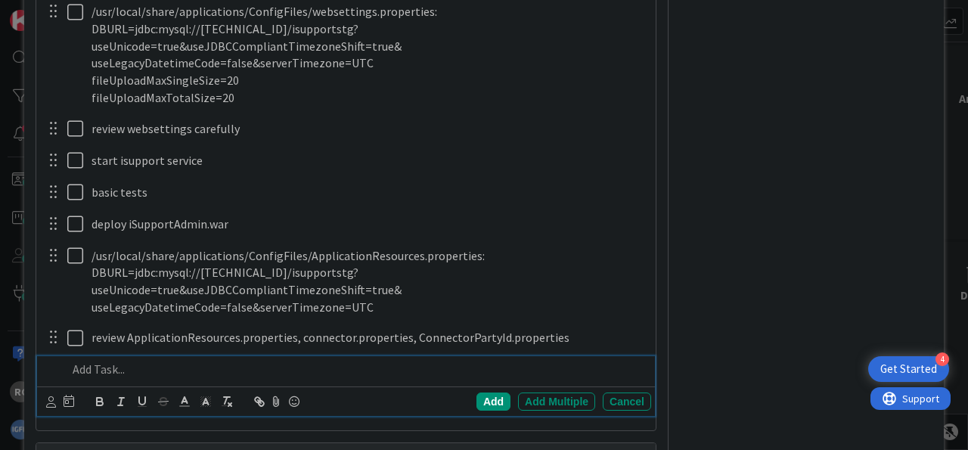
click at [181, 361] on p at bounding box center [355, 369] width 577 height 17
click at [196, 361] on p "remove" at bounding box center [355, 369] width 577 height 17
click at [355, 361] on span "ApplicationResources.properties" at bounding box center [363, 368] width 171 height 15
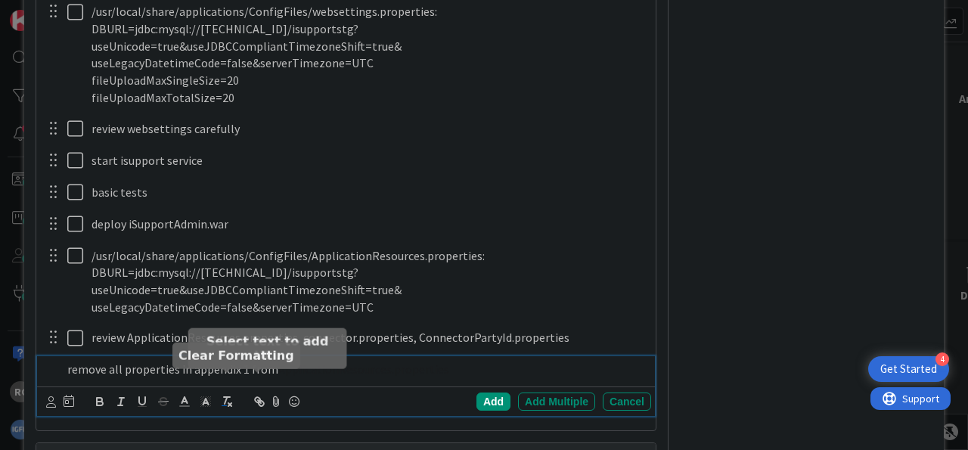
click at [234, 392] on button "button" at bounding box center [226, 401] width 21 height 18
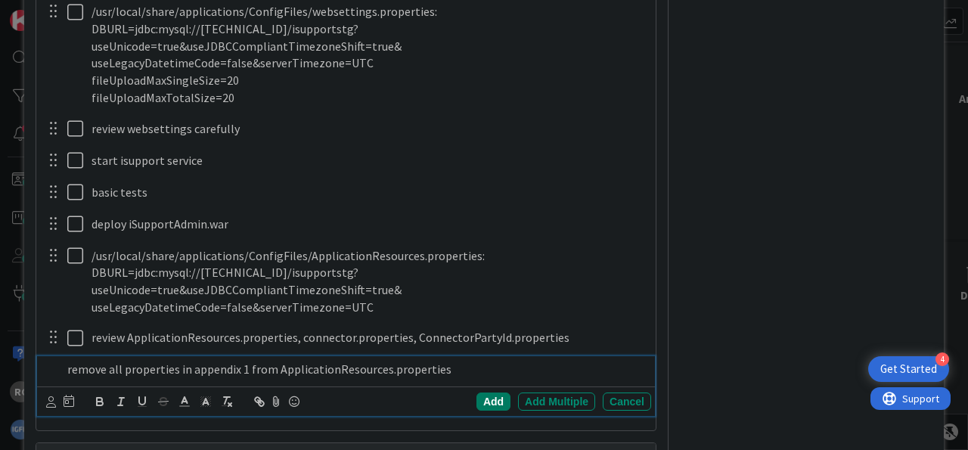
click at [493, 392] on div "Add" at bounding box center [493, 401] width 34 height 18
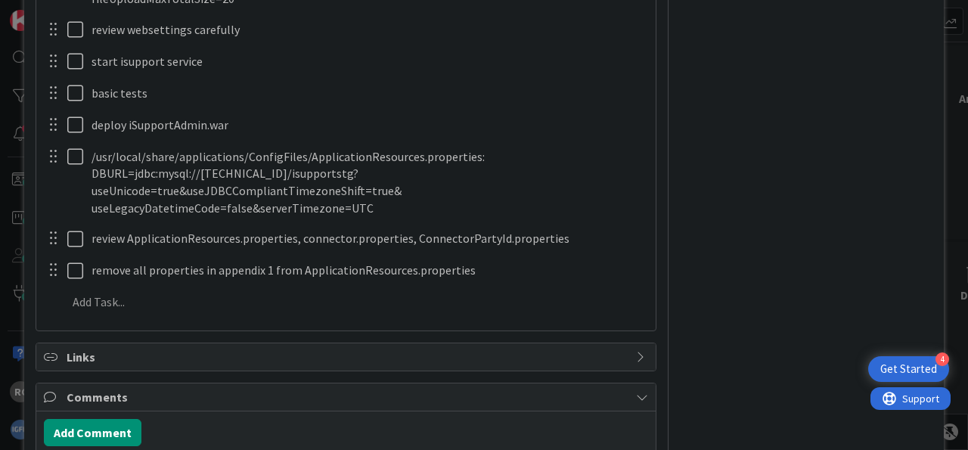
scroll to position [1406, 0]
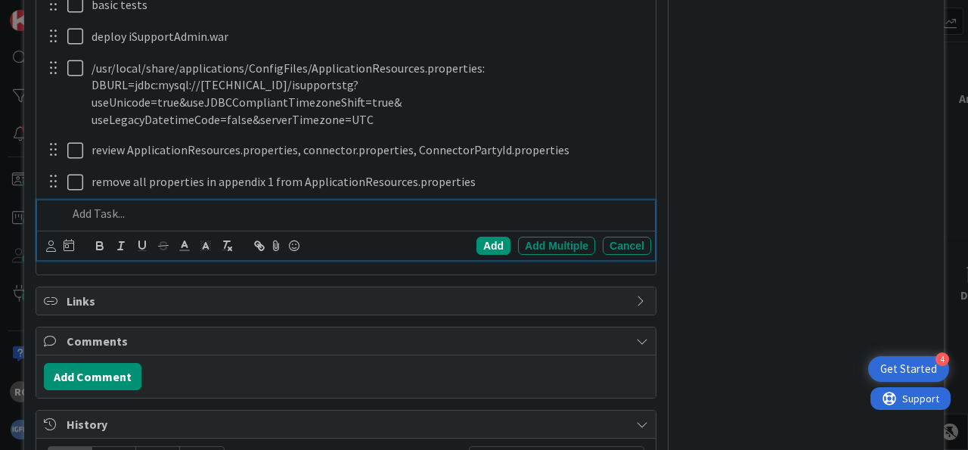
click at [187, 205] on p at bounding box center [355, 213] width 577 height 17
click at [480, 237] on div "Add" at bounding box center [493, 246] width 34 height 18
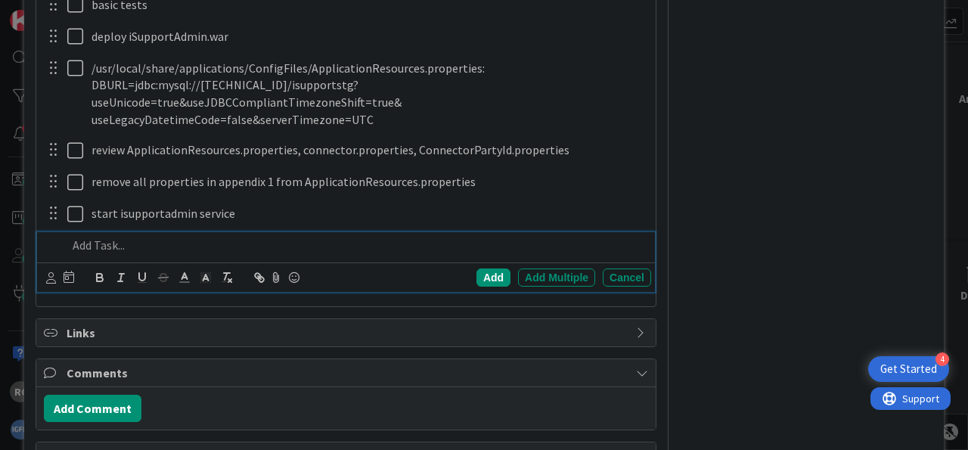
click at [209, 237] on p at bounding box center [355, 245] width 577 height 17
click at [486, 268] on div "Add" at bounding box center [493, 277] width 34 height 18
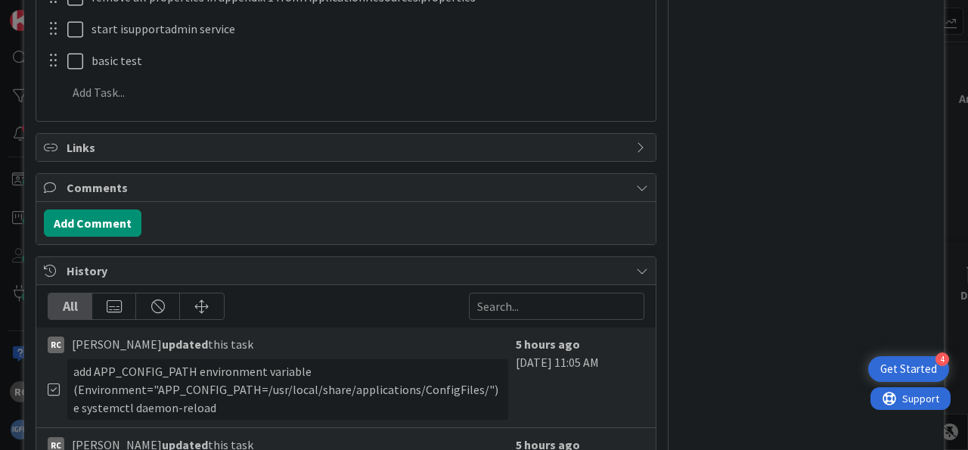
scroll to position [1593, 0]
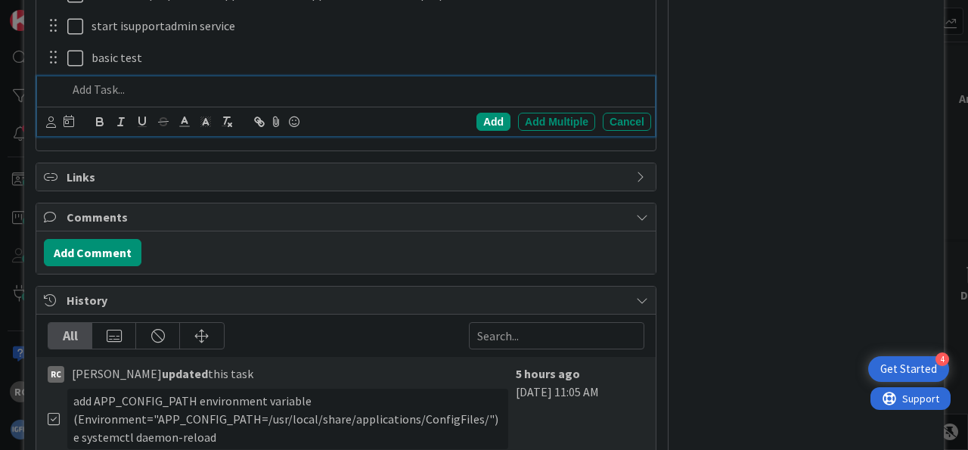
click at [184, 81] on p at bounding box center [355, 89] width 577 height 17
click at [477, 113] on div "Add" at bounding box center [493, 122] width 34 height 18
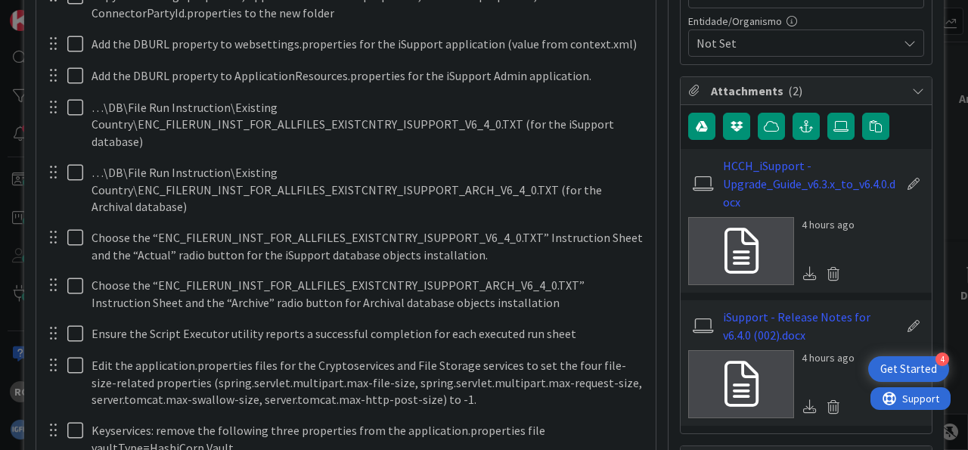
scroll to position [562, 0]
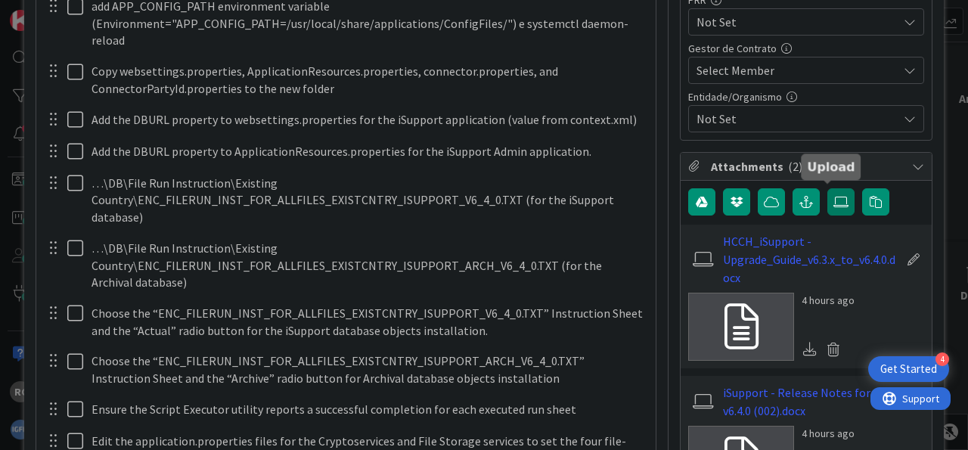
click at [834, 198] on icon at bounding box center [840, 202] width 15 height 12
click at [827, 188] on input "file" at bounding box center [827, 188] width 0 height 0
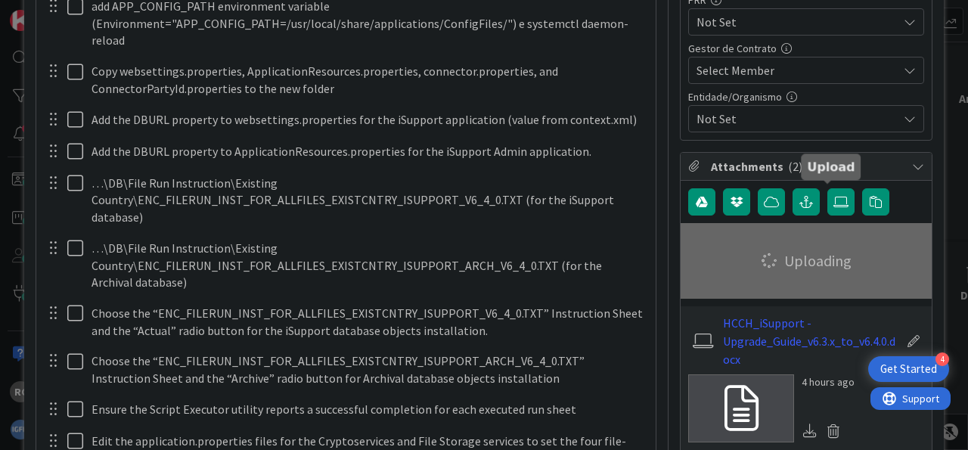
type textarea "x"
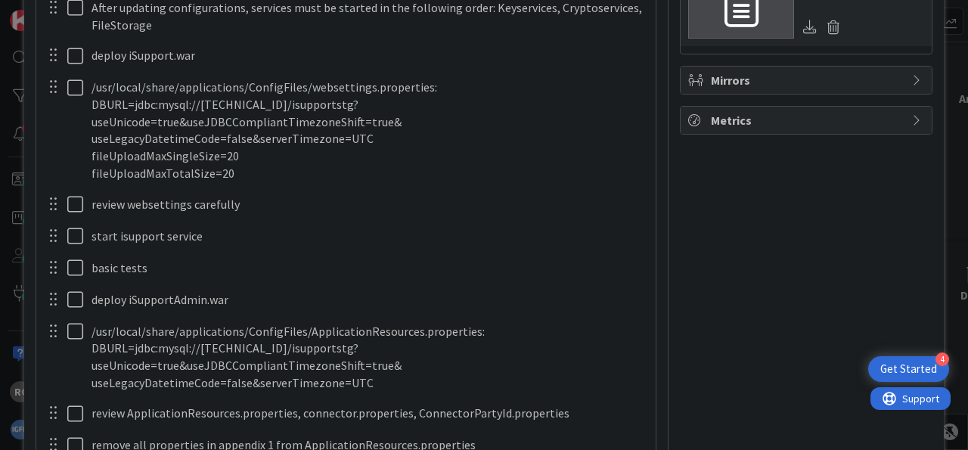
scroll to position [1218, 0]
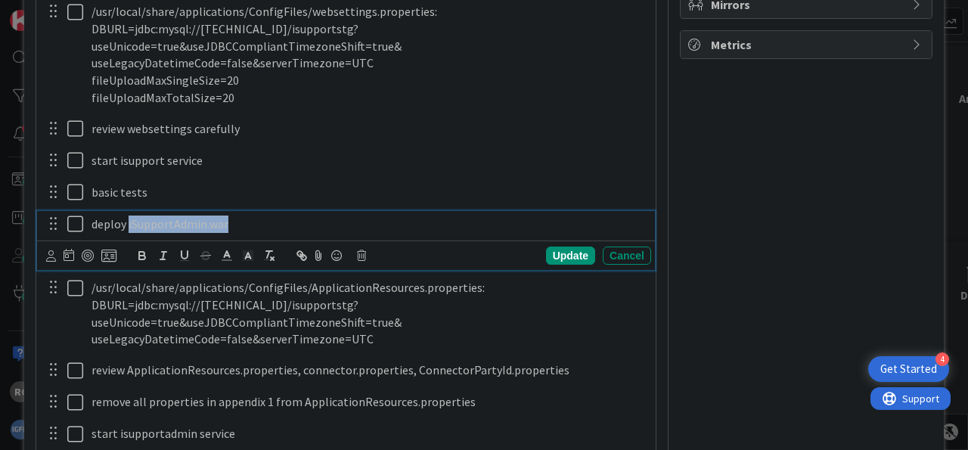
drag, startPoint x: 196, startPoint y: 200, endPoint x: 129, endPoint y: 198, distance: 66.6
click at [129, 215] on p "deploy iSupportAdmin.war" at bounding box center [367, 223] width 553 height 17
click at [793, 228] on div "RC Owner Watchers 👥 [GEOGRAPHIC_DATA] Dates Planned Dates [DATE] [DATE] Actual …" at bounding box center [806, 42] width 252 height 2404
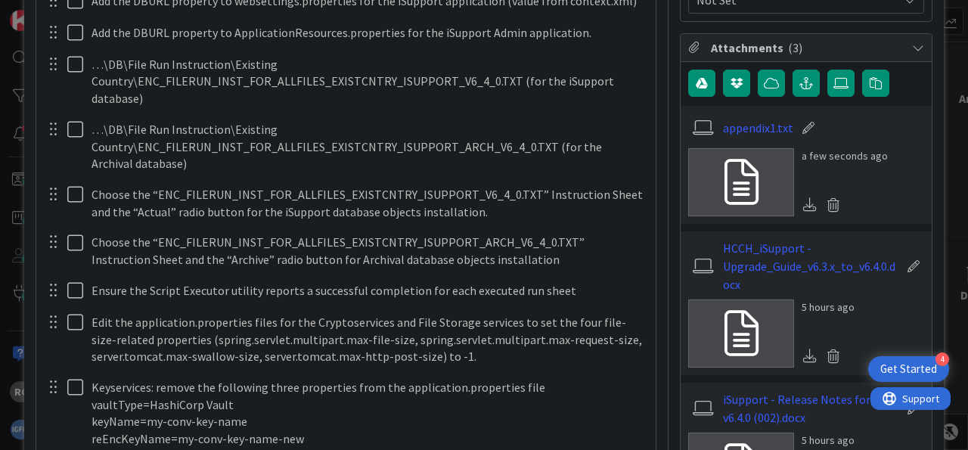
scroll to position [1031, 0]
